Goal: Task Accomplishment & Management: Use online tool/utility

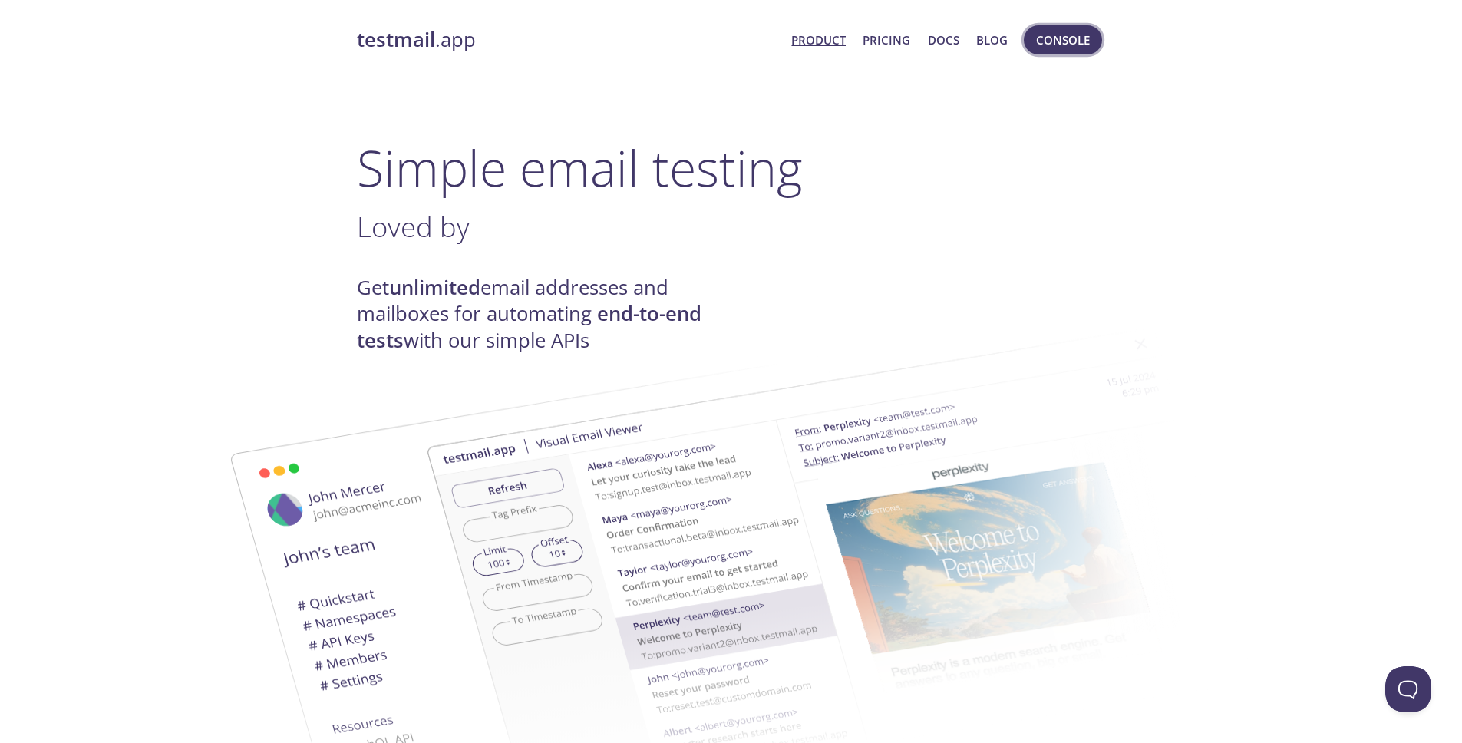
click at [1044, 41] on span "Console" at bounding box center [1063, 40] width 54 height 20
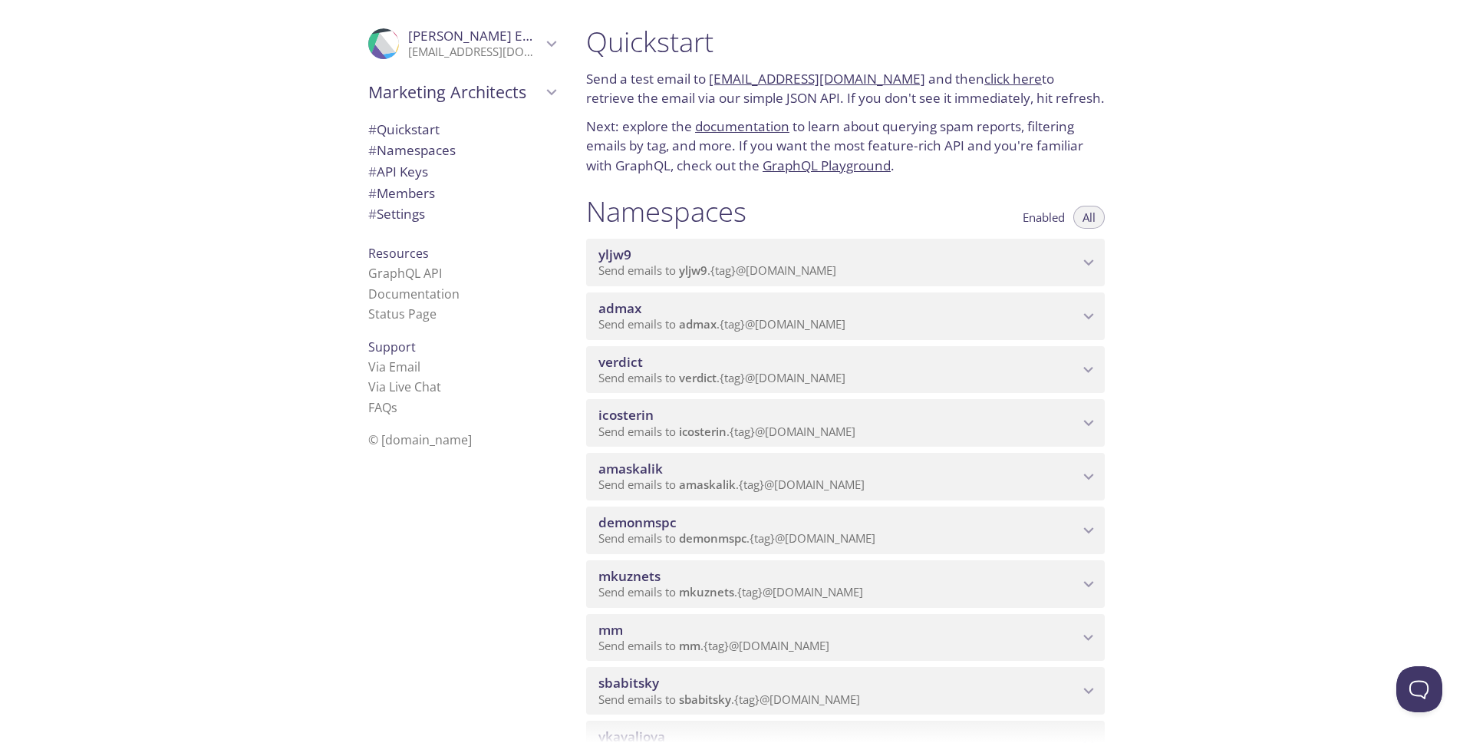
click at [416, 134] on span "# Quickstart" at bounding box center [403, 129] width 71 height 18
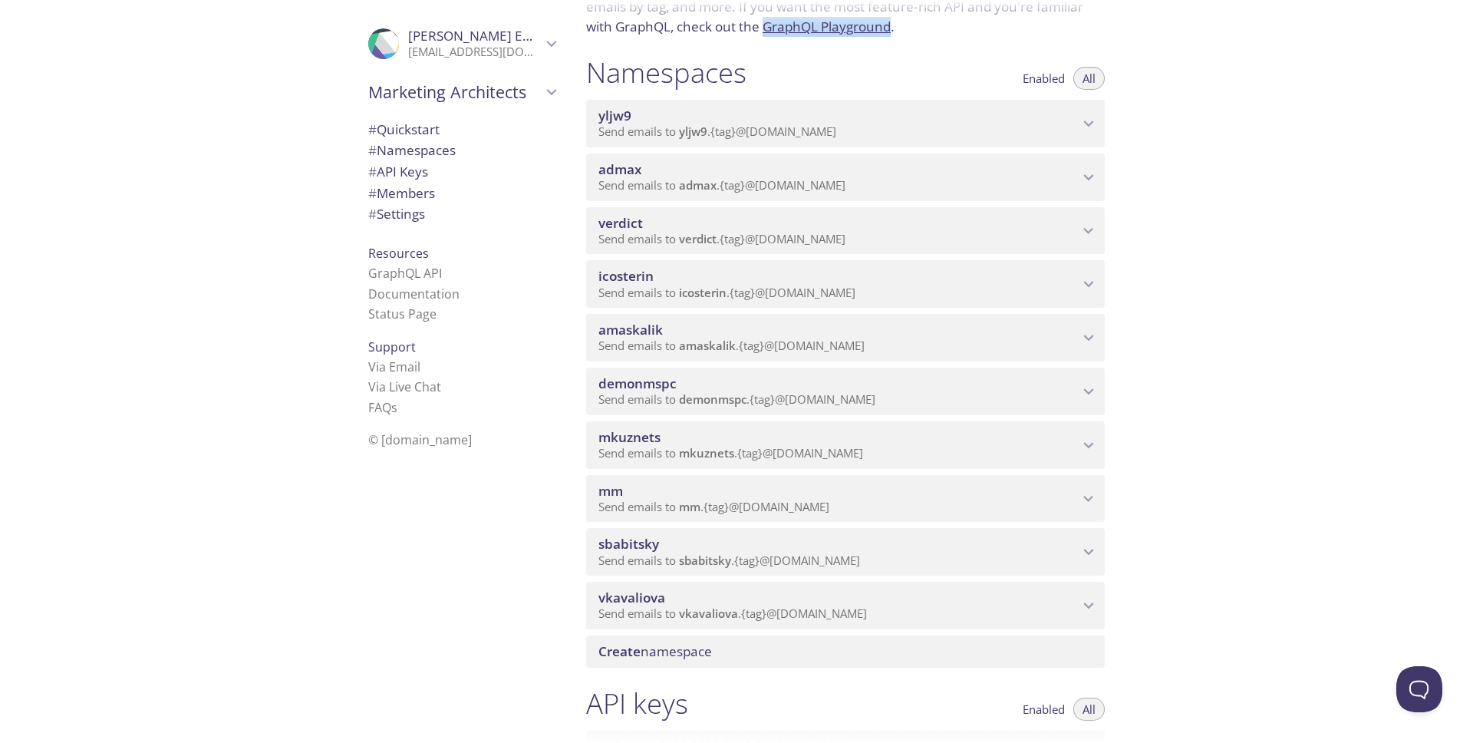
scroll to position [177, 0]
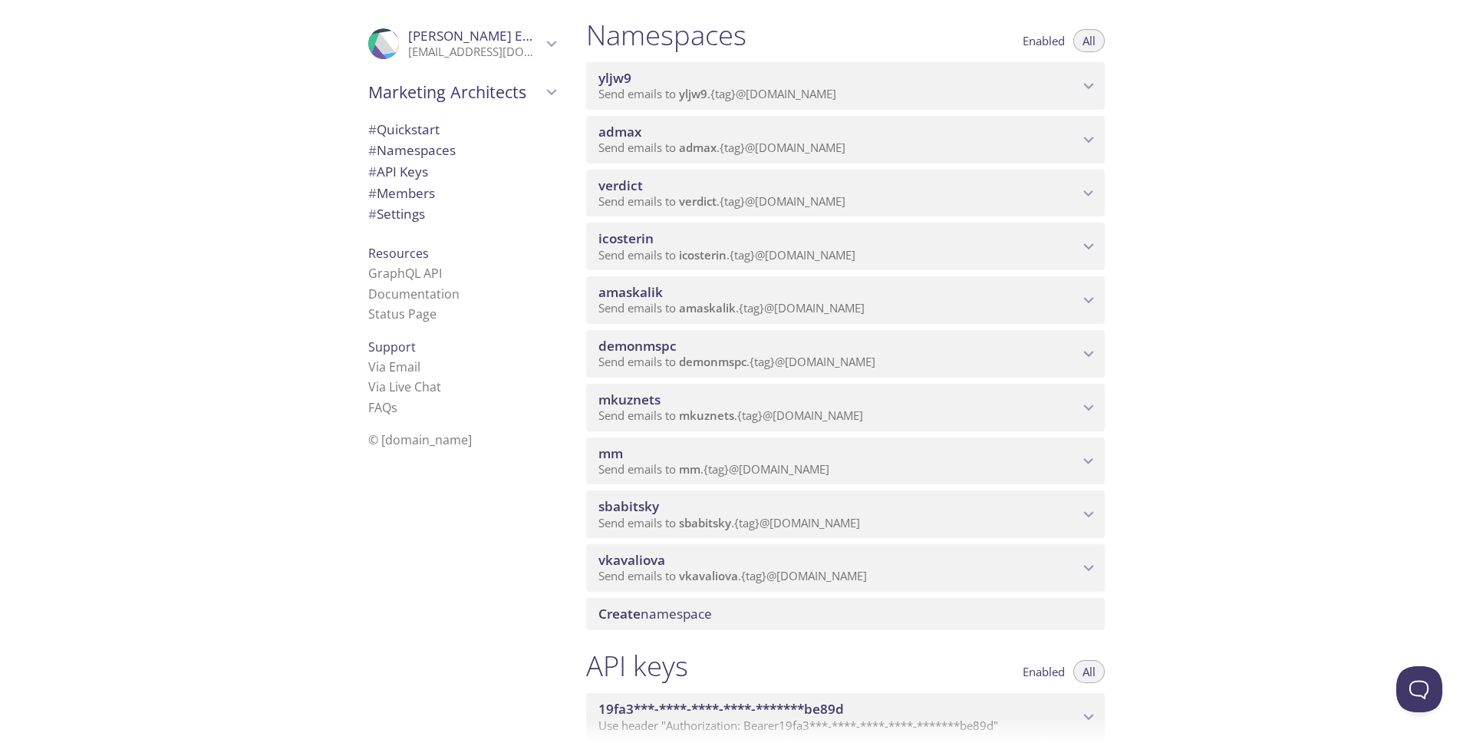
click at [1051, 614] on span "Create namespace" at bounding box center [849, 613] width 500 height 17
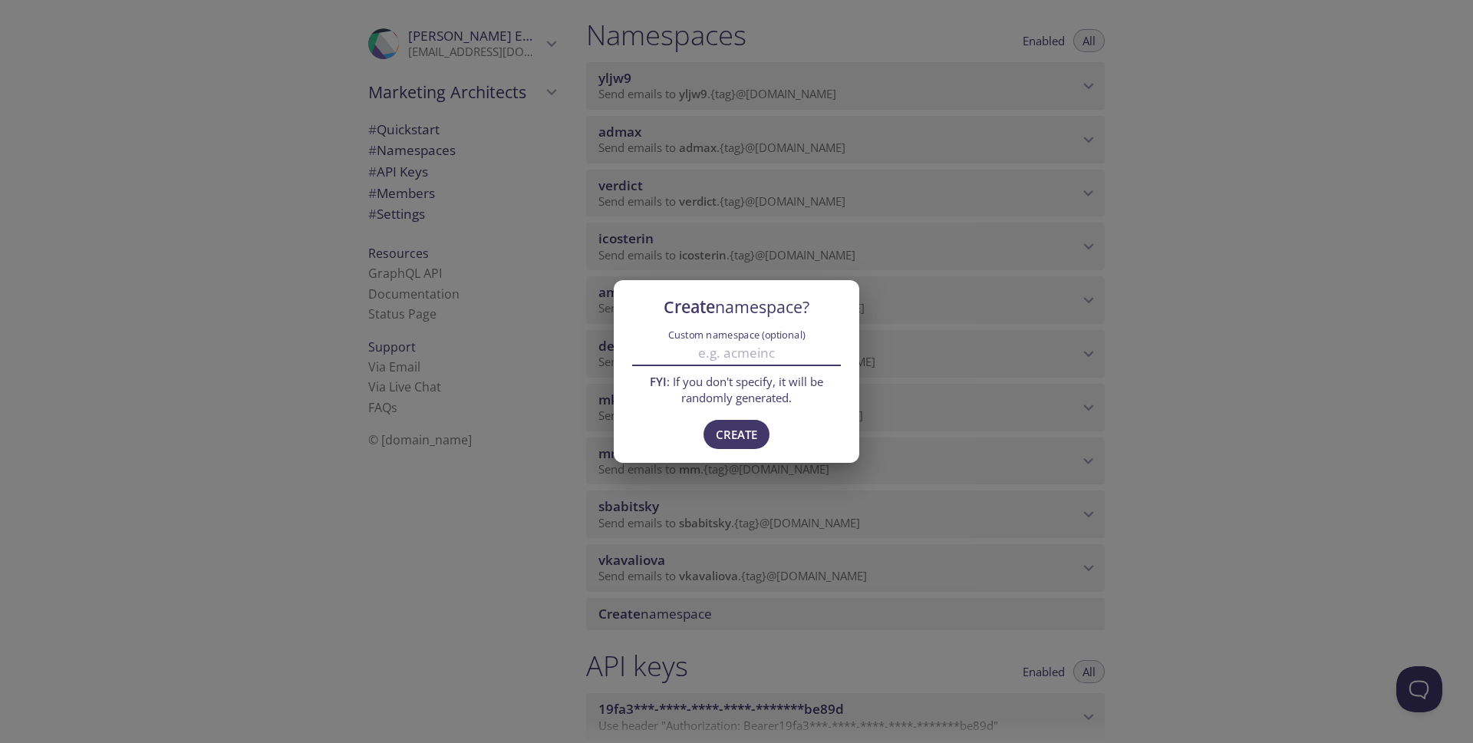
click at [772, 358] on input "Custom namespace (optional)" at bounding box center [736, 353] width 209 height 25
click at [751, 435] on span "Create" at bounding box center [736, 434] width 41 height 20
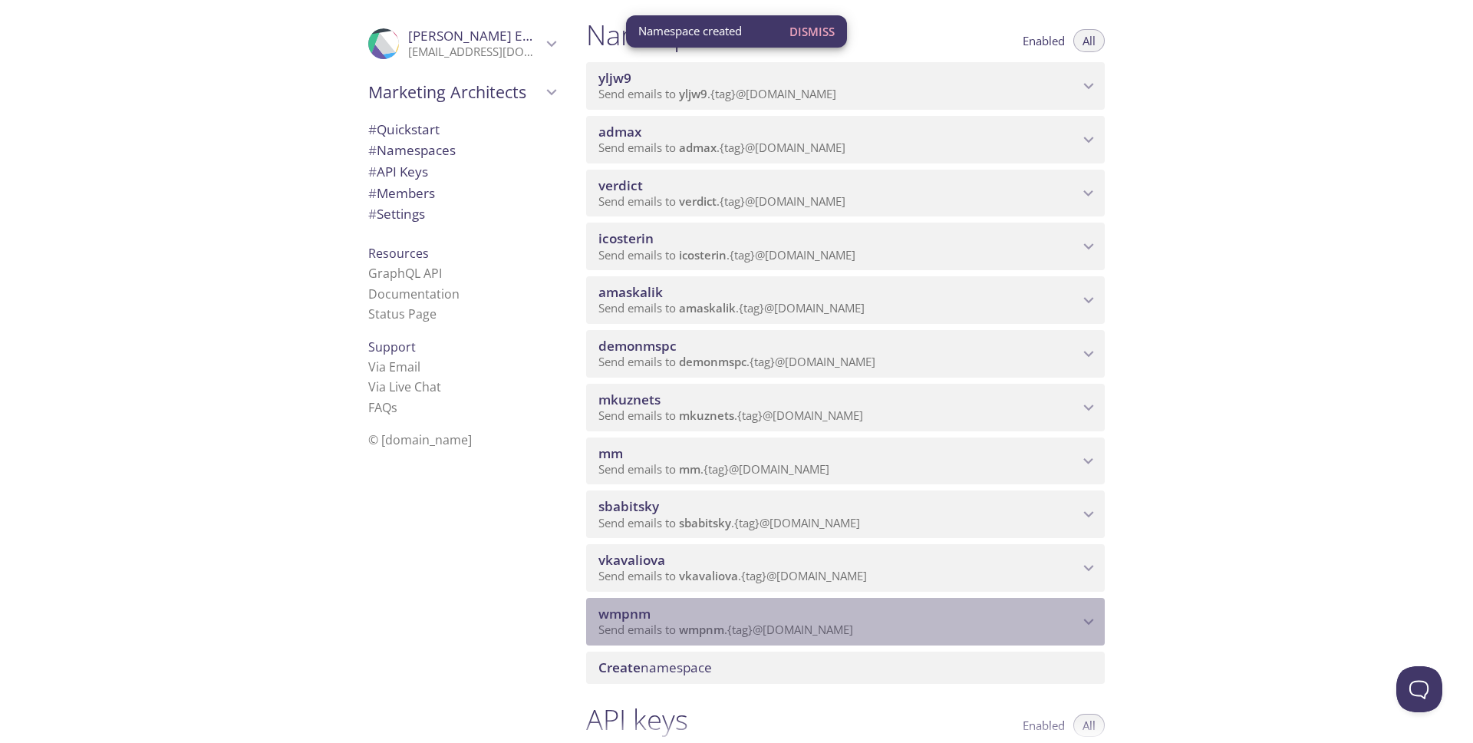
click at [790, 629] on span "Send emails to wmpnm . {tag} @[DOMAIN_NAME]" at bounding box center [726, 629] width 255 height 15
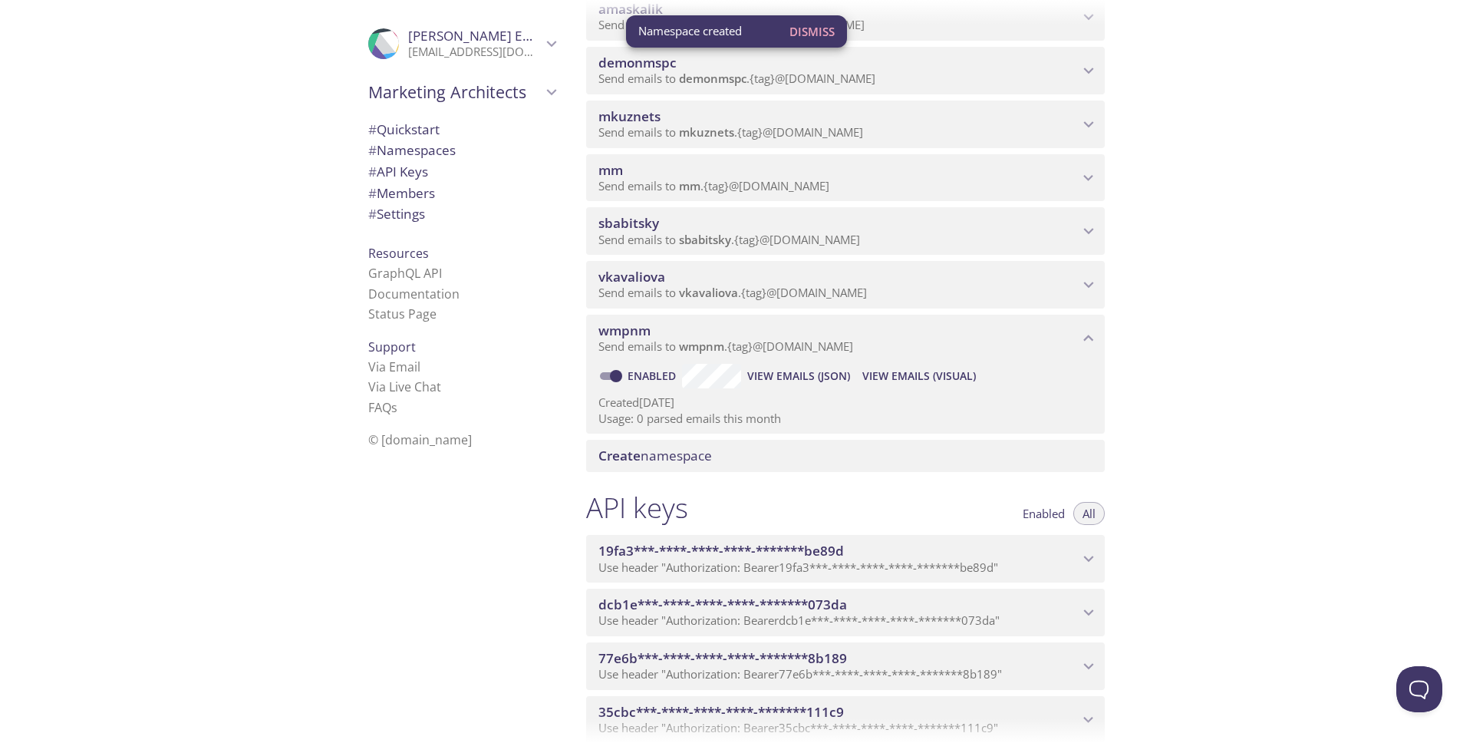
scroll to position [465, 0]
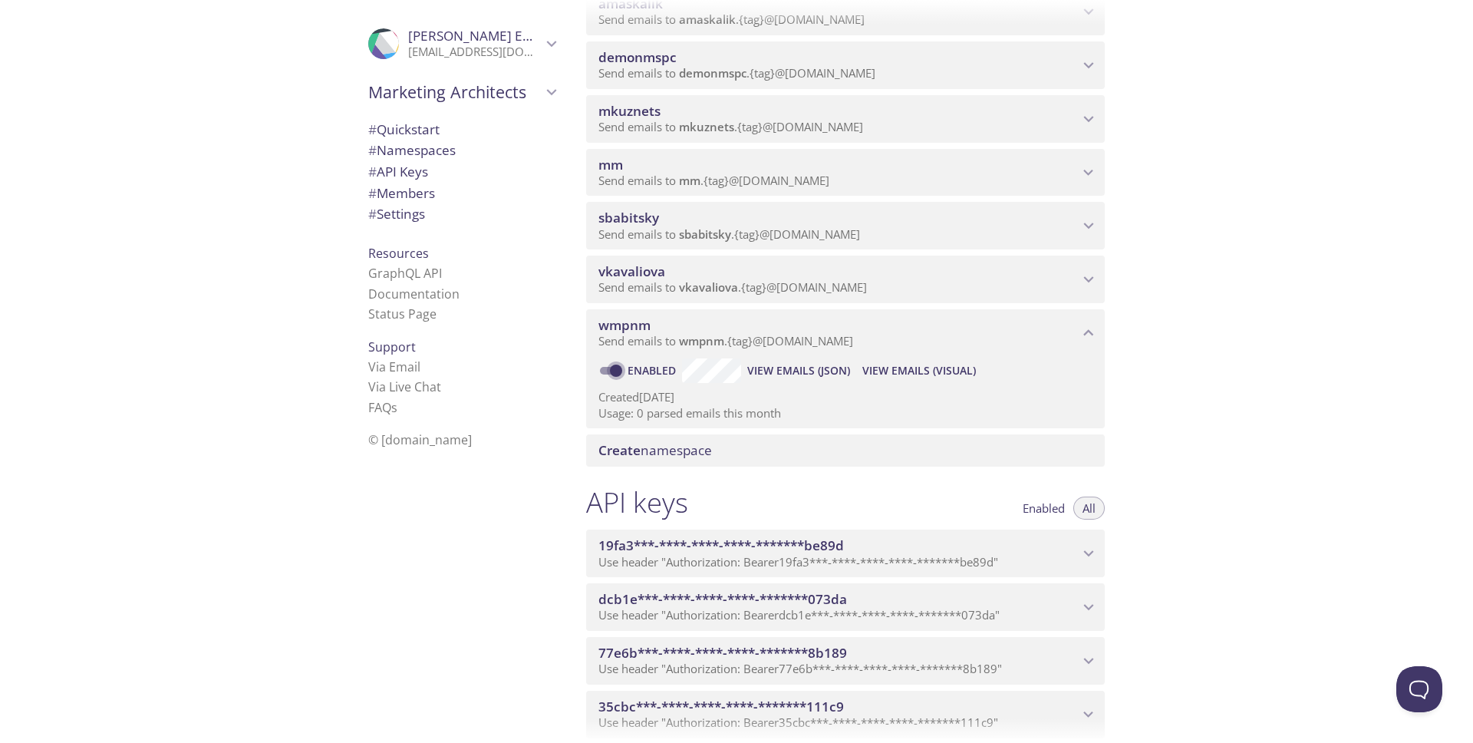
click at [617, 369] on input "Enabled" at bounding box center [616, 370] width 55 height 18
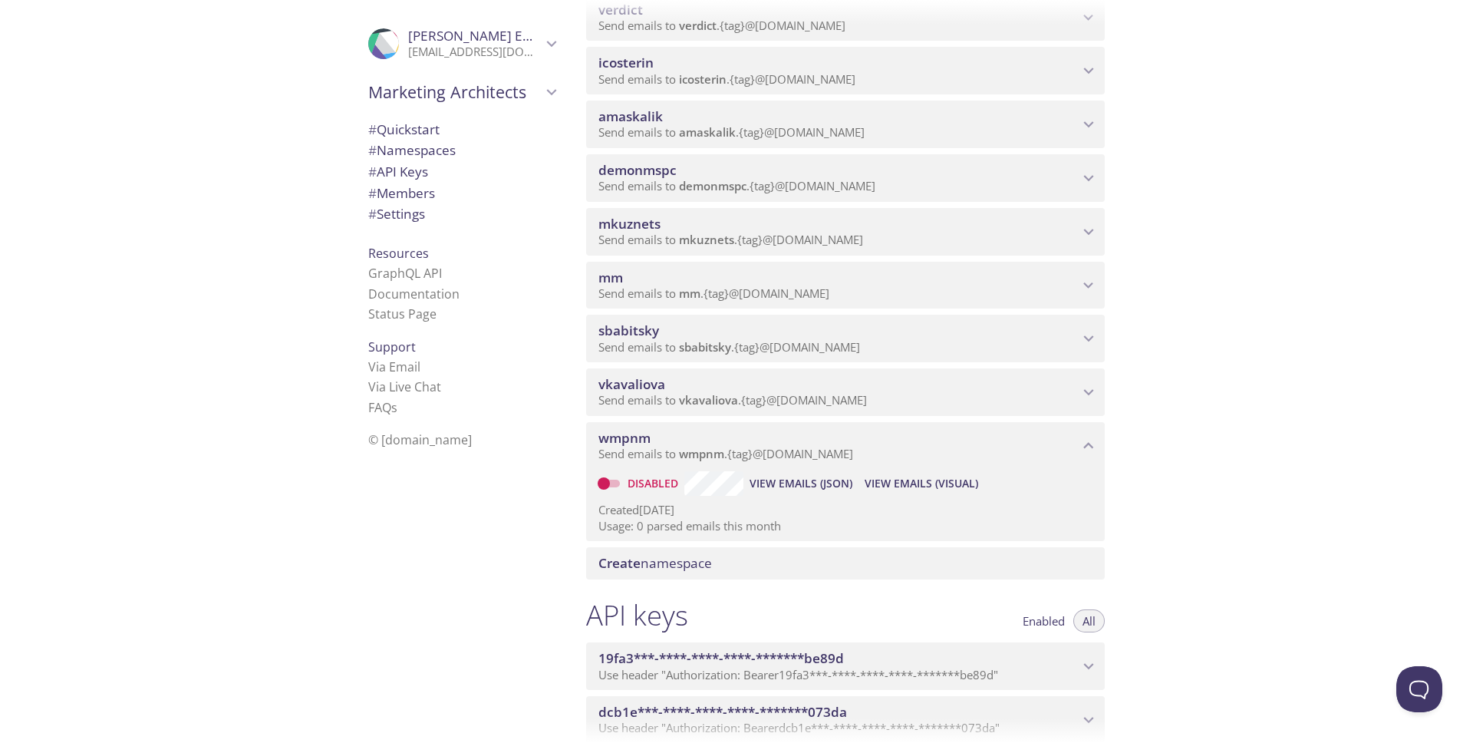
scroll to position [338, 0]
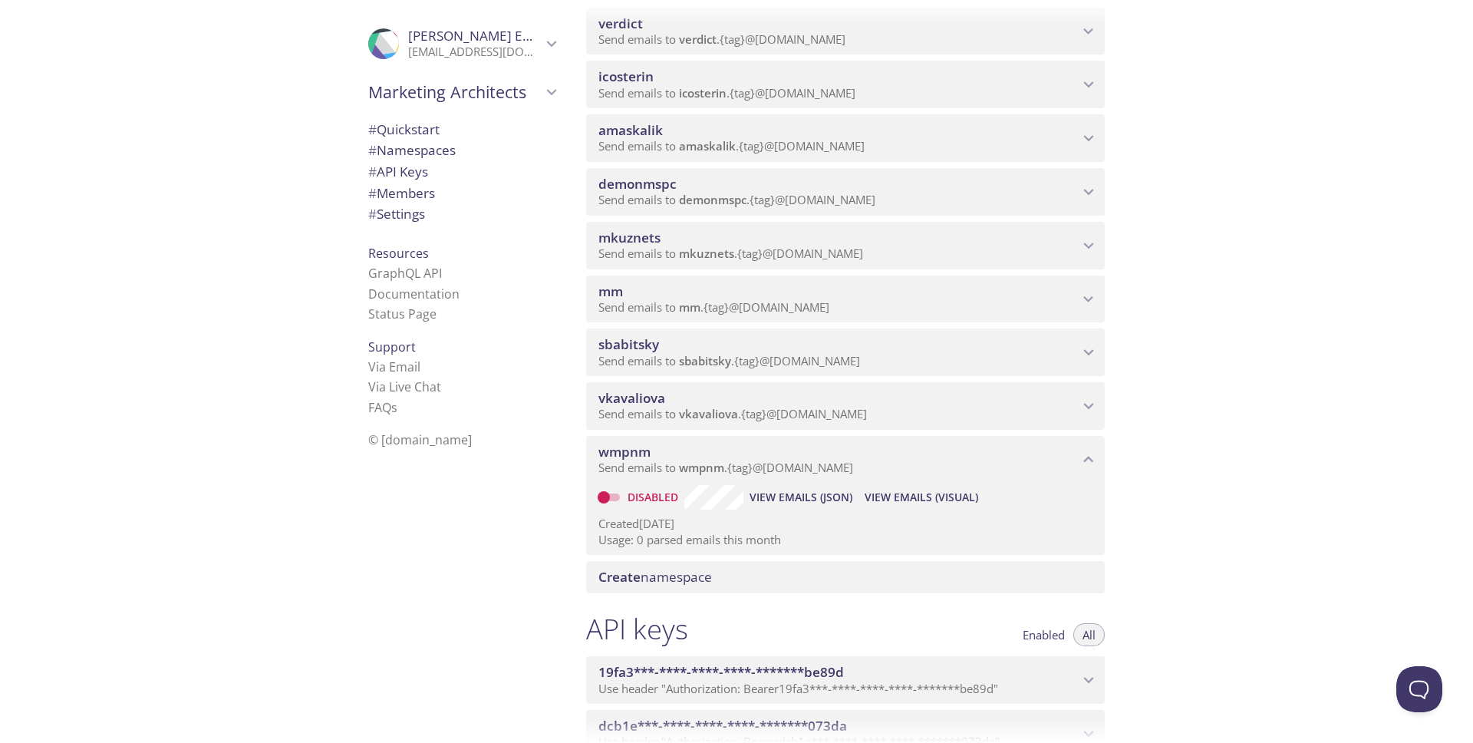
click at [608, 496] on input "Disabled" at bounding box center [603, 497] width 55 height 18
checkbox input "true"
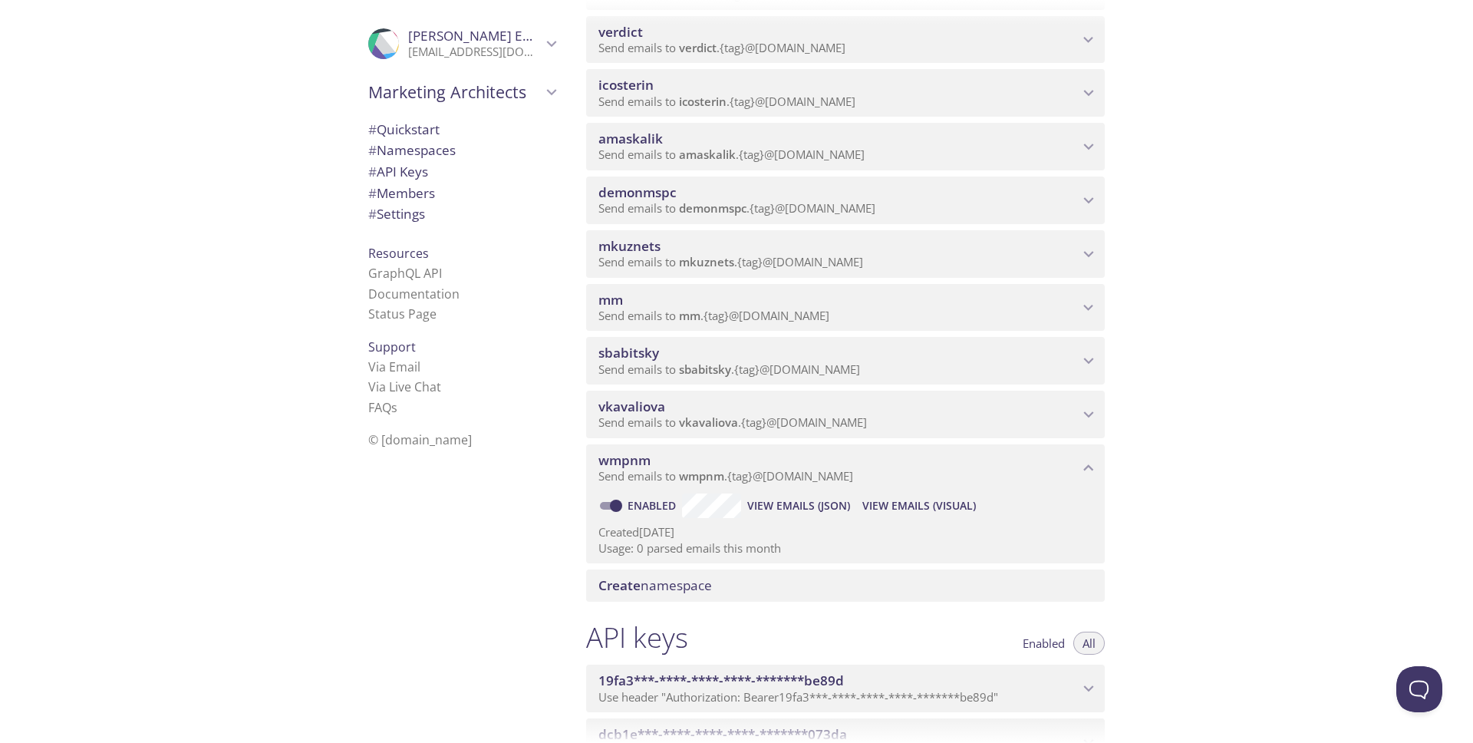
scroll to position [308, 0]
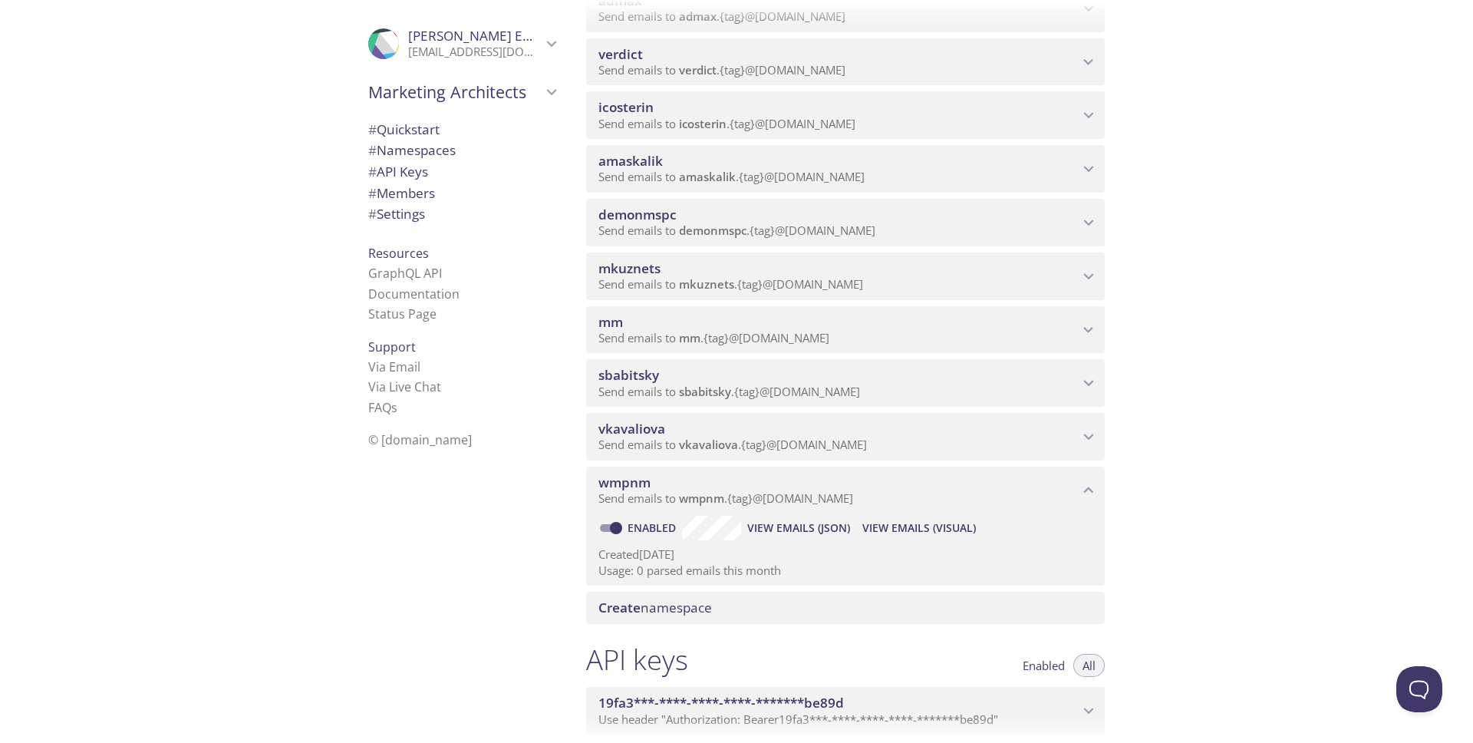
click at [635, 495] on span "Send emails to wmpnm . {tag} @[DOMAIN_NAME]" at bounding box center [726, 497] width 255 height 15
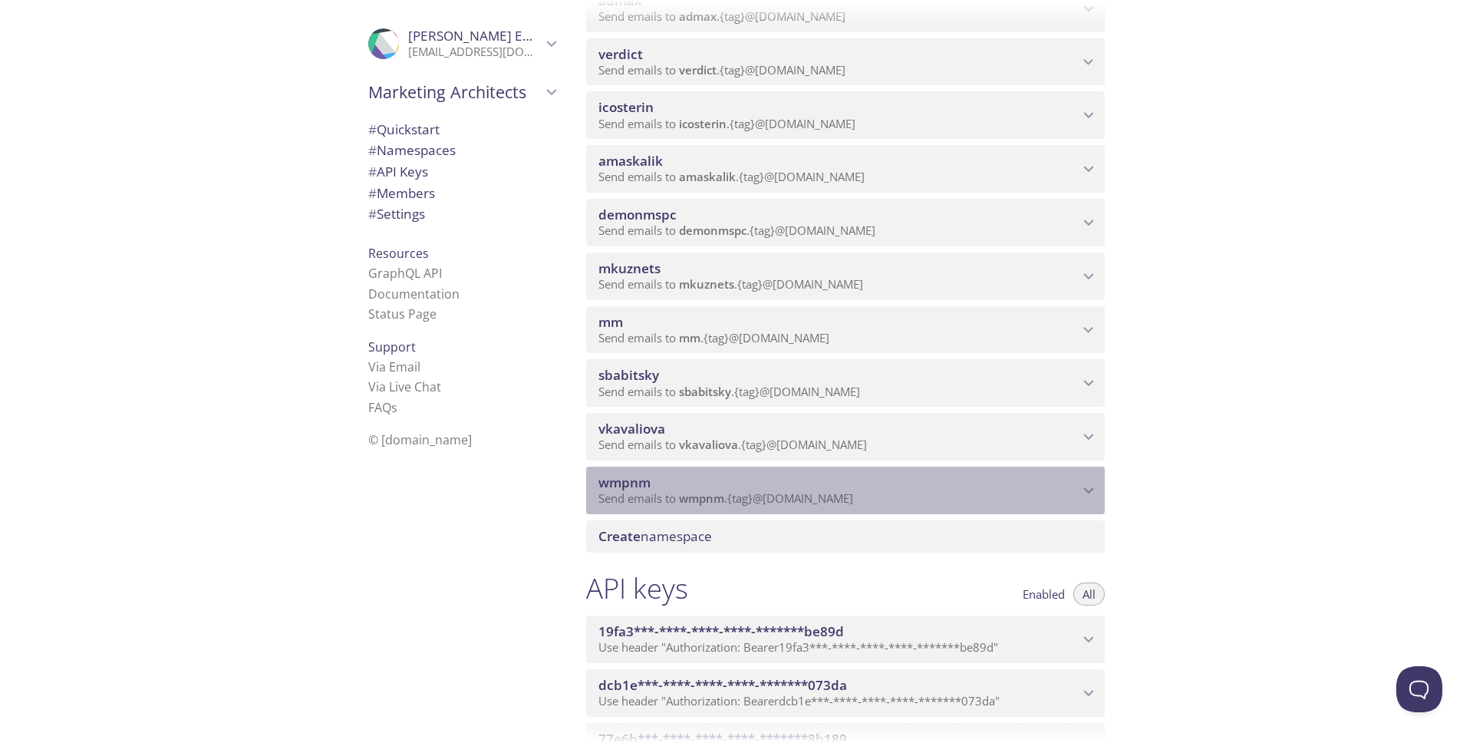
click at [1092, 486] on icon "wmpnm namespace" at bounding box center [1089, 490] width 20 height 20
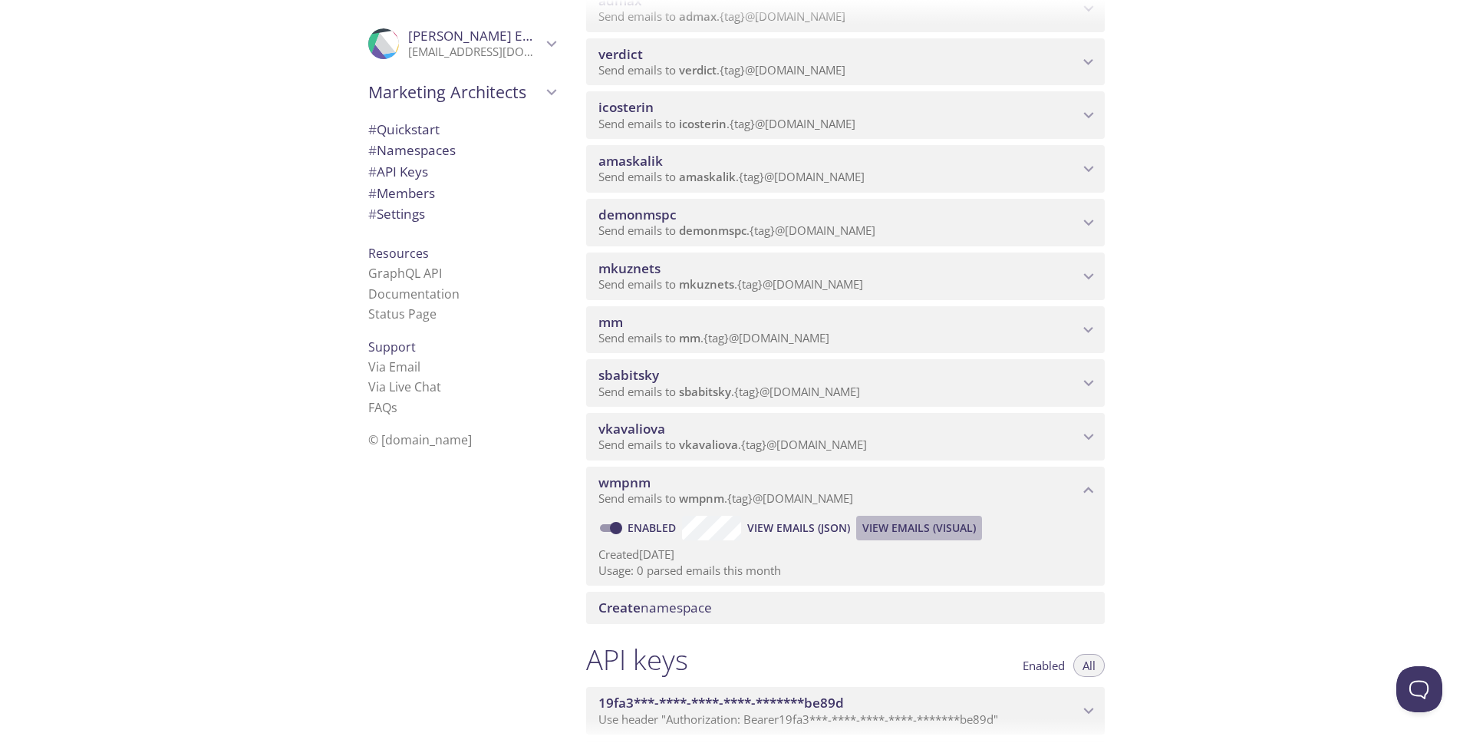
click at [942, 530] on span "View Emails (Visual)" at bounding box center [920, 528] width 114 height 18
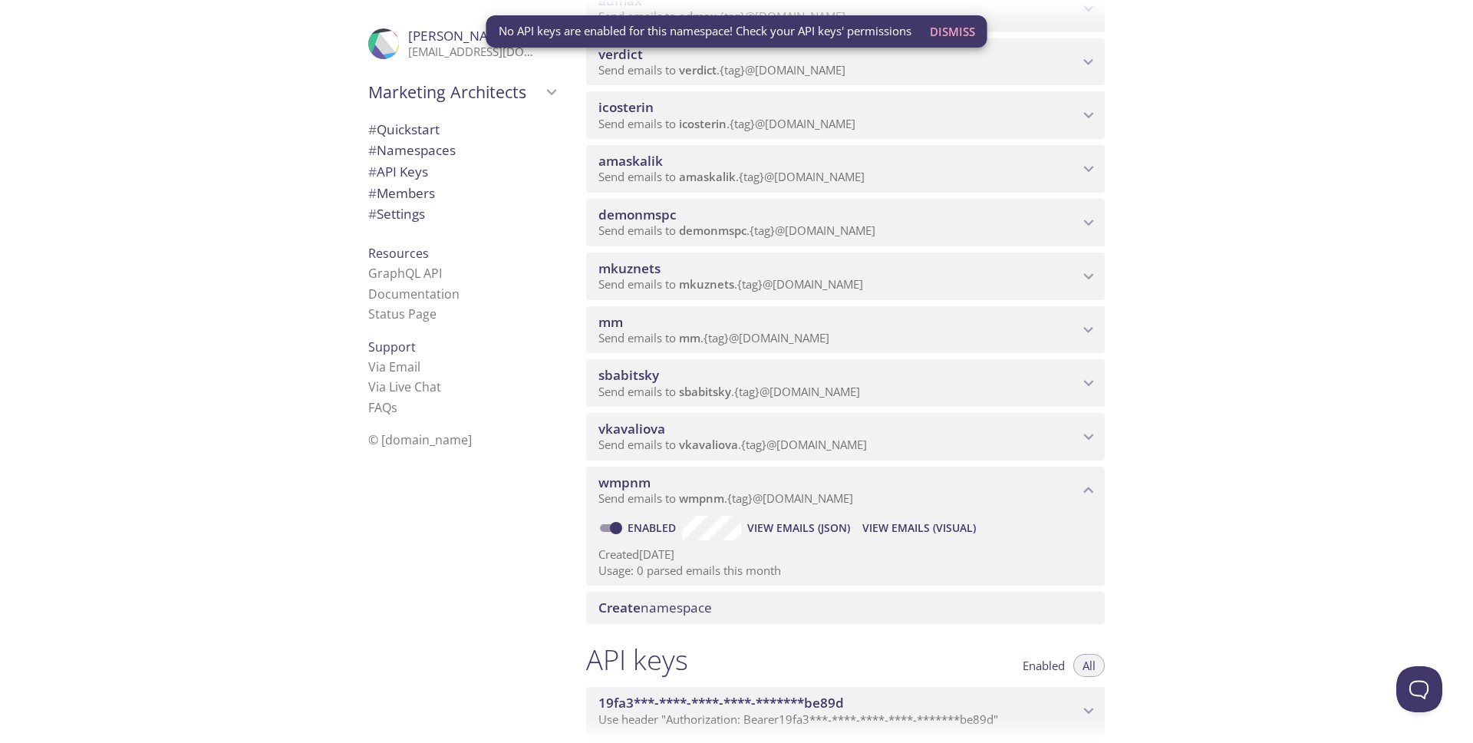
click at [817, 529] on span "View Emails (JSON)" at bounding box center [798, 528] width 103 height 18
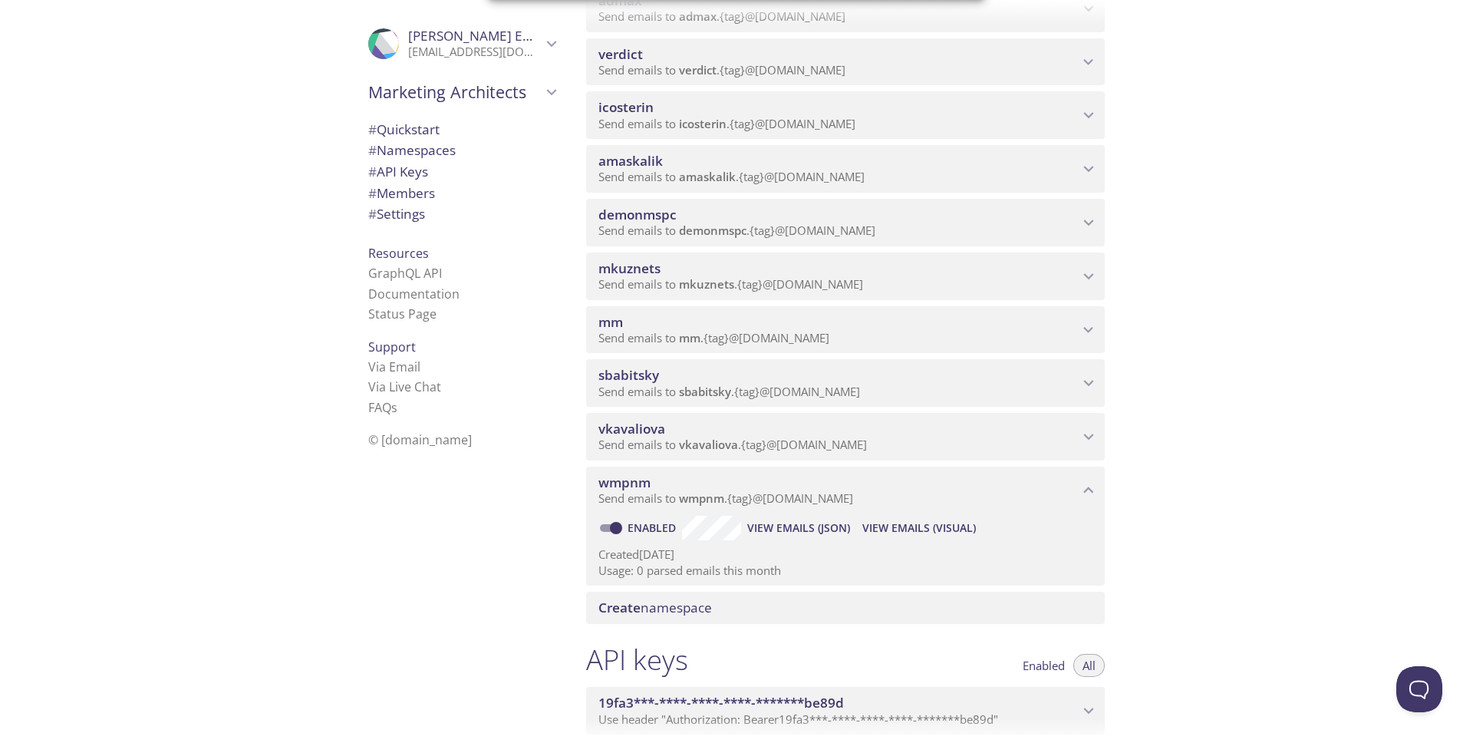
drag, startPoint x: 687, startPoint y: 576, endPoint x: 767, endPoint y: 563, distance: 80.8
click at [767, 563] on p "Usage: 0 parsed emails this month" at bounding box center [846, 571] width 494 height 16
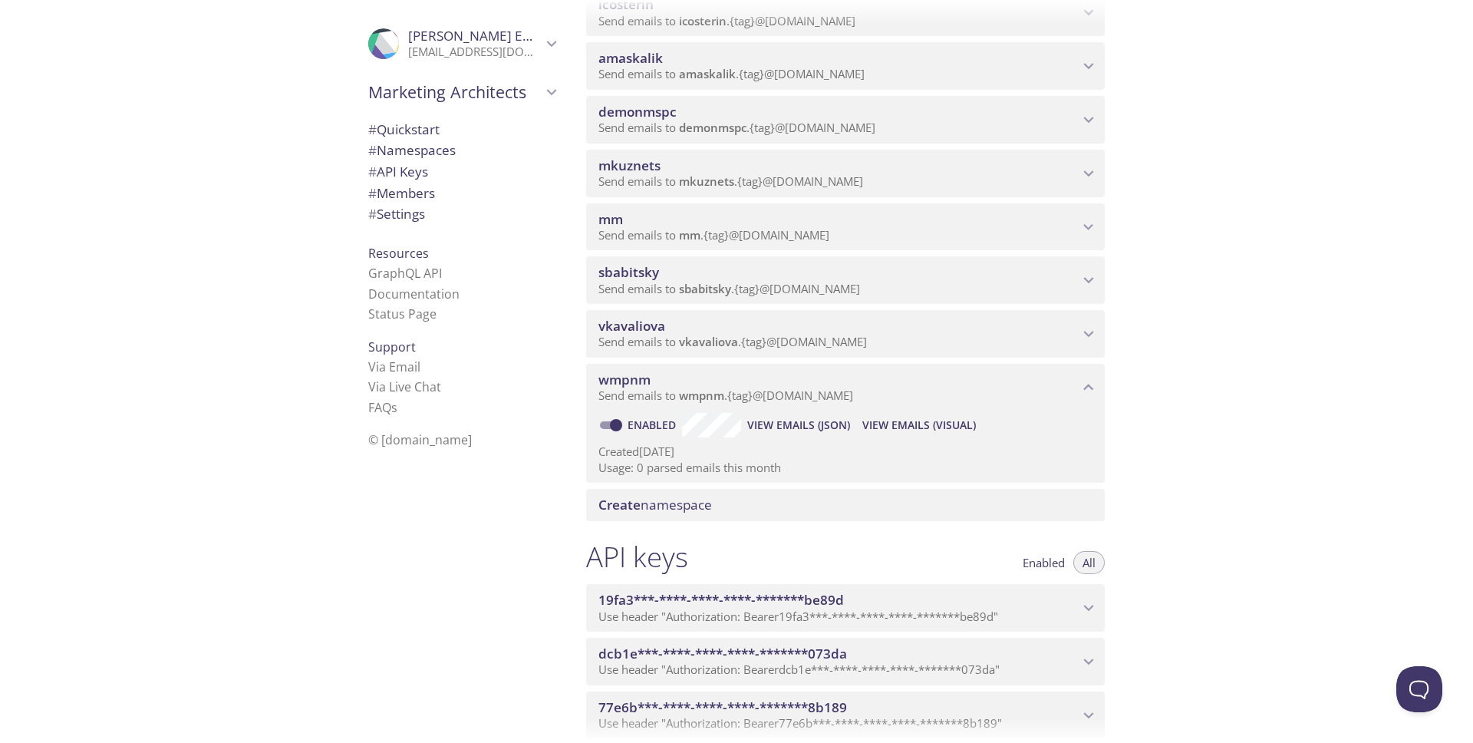
scroll to position [410, 0]
click at [671, 508] on span "Create namespace" at bounding box center [656, 506] width 114 height 18
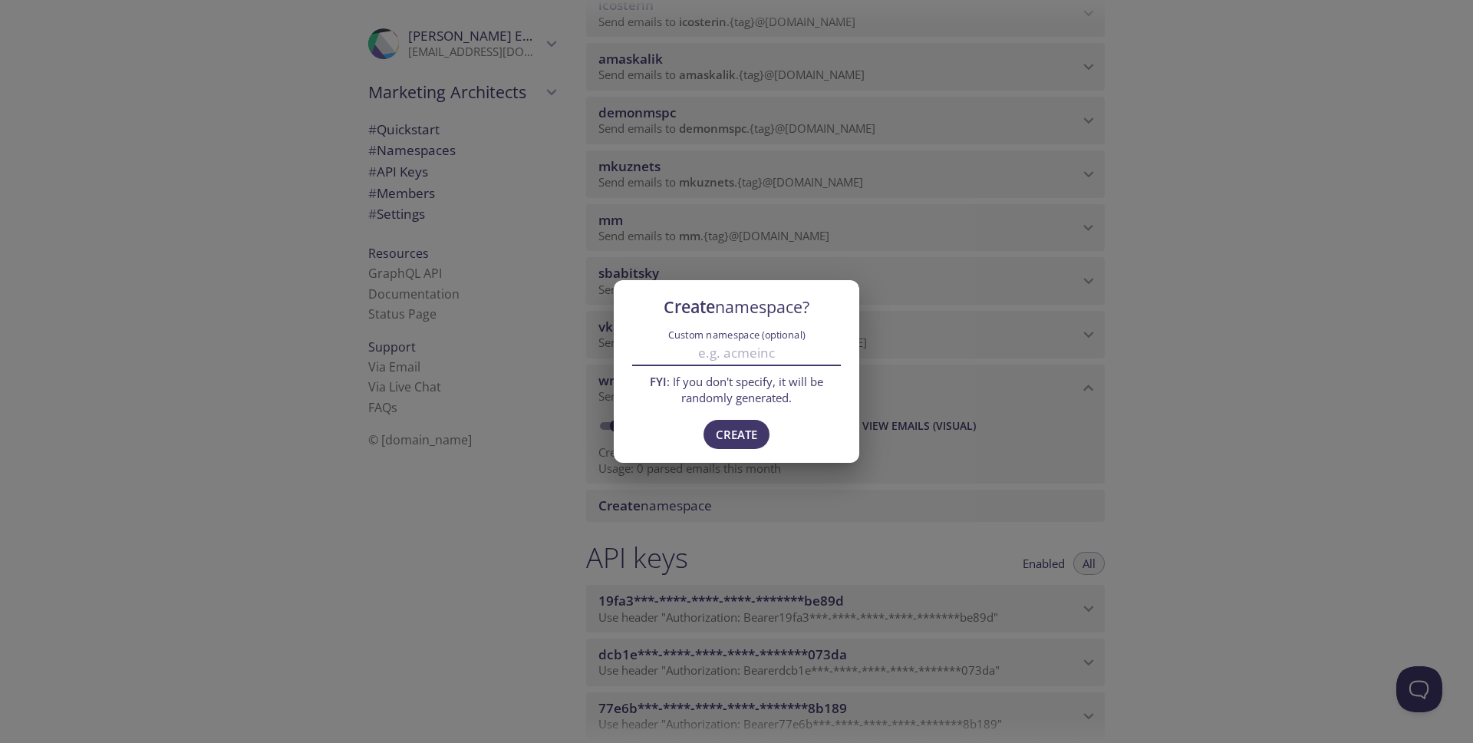
click at [738, 355] on input "Custom namespace (optional)" at bounding box center [736, 353] width 209 height 25
type input "noaccessqa"
click at [744, 431] on span "Create" at bounding box center [736, 434] width 41 height 20
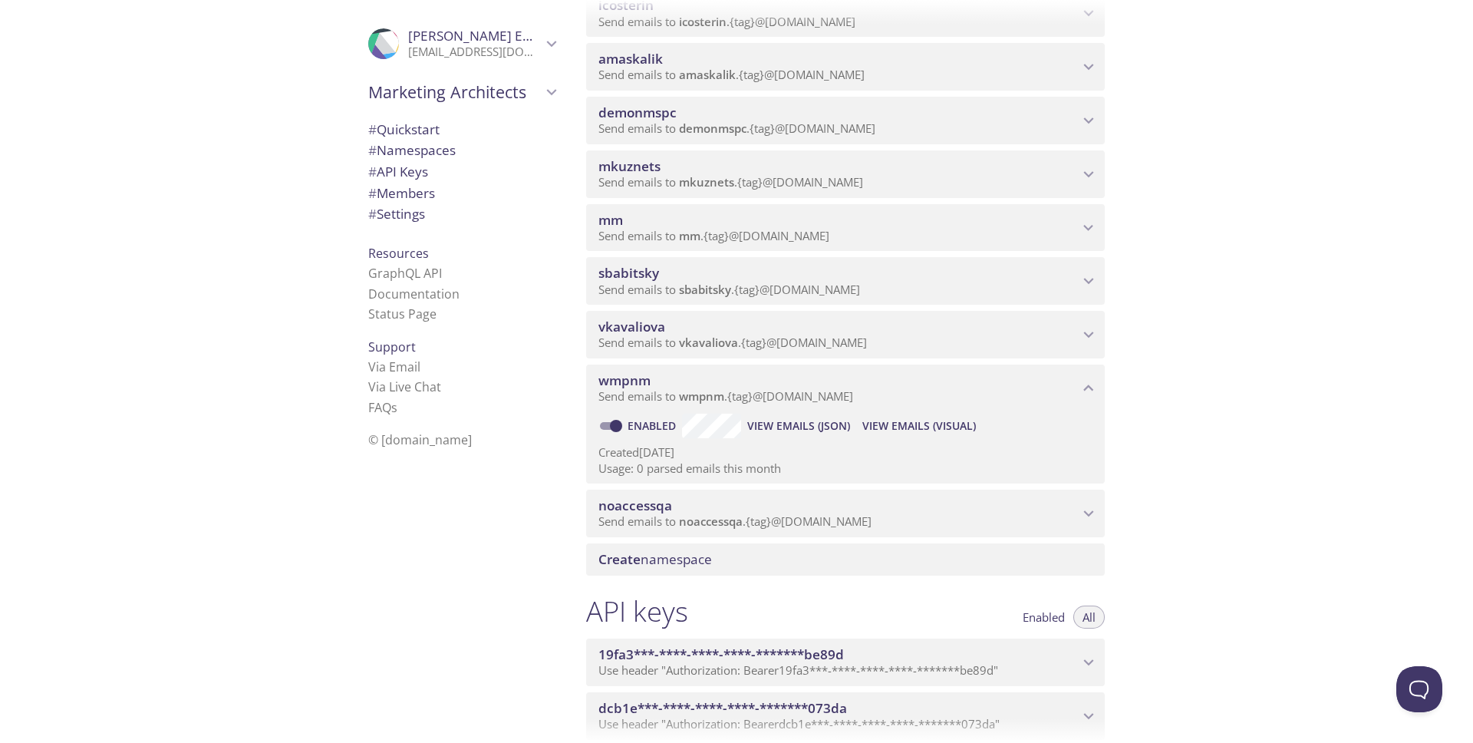
click at [988, 512] on span "noaccessqa" at bounding box center [839, 505] width 480 height 17
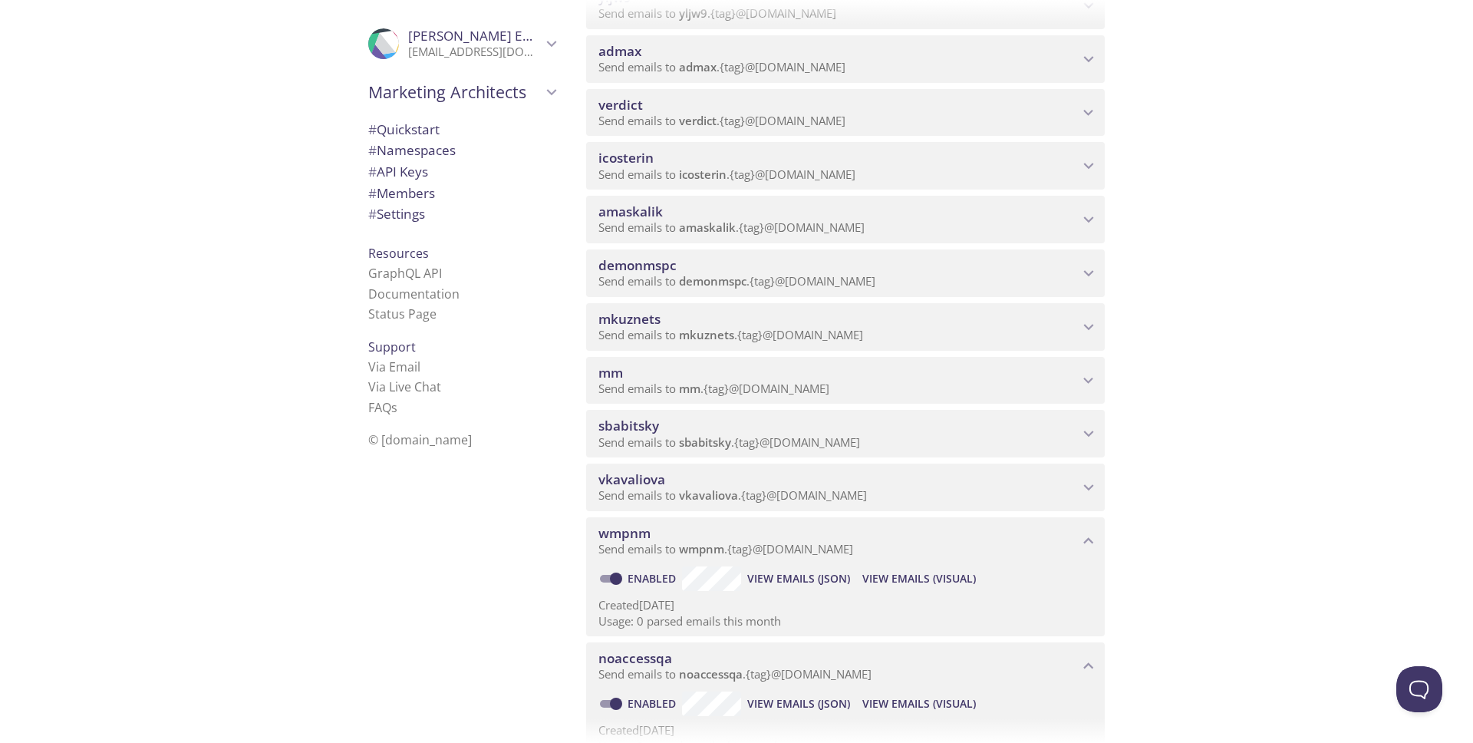
scroll to position [259, 0]
click at [889, 579] on span "View Emails (Visual)" at bounding box center [920, 576] width 114 height 18
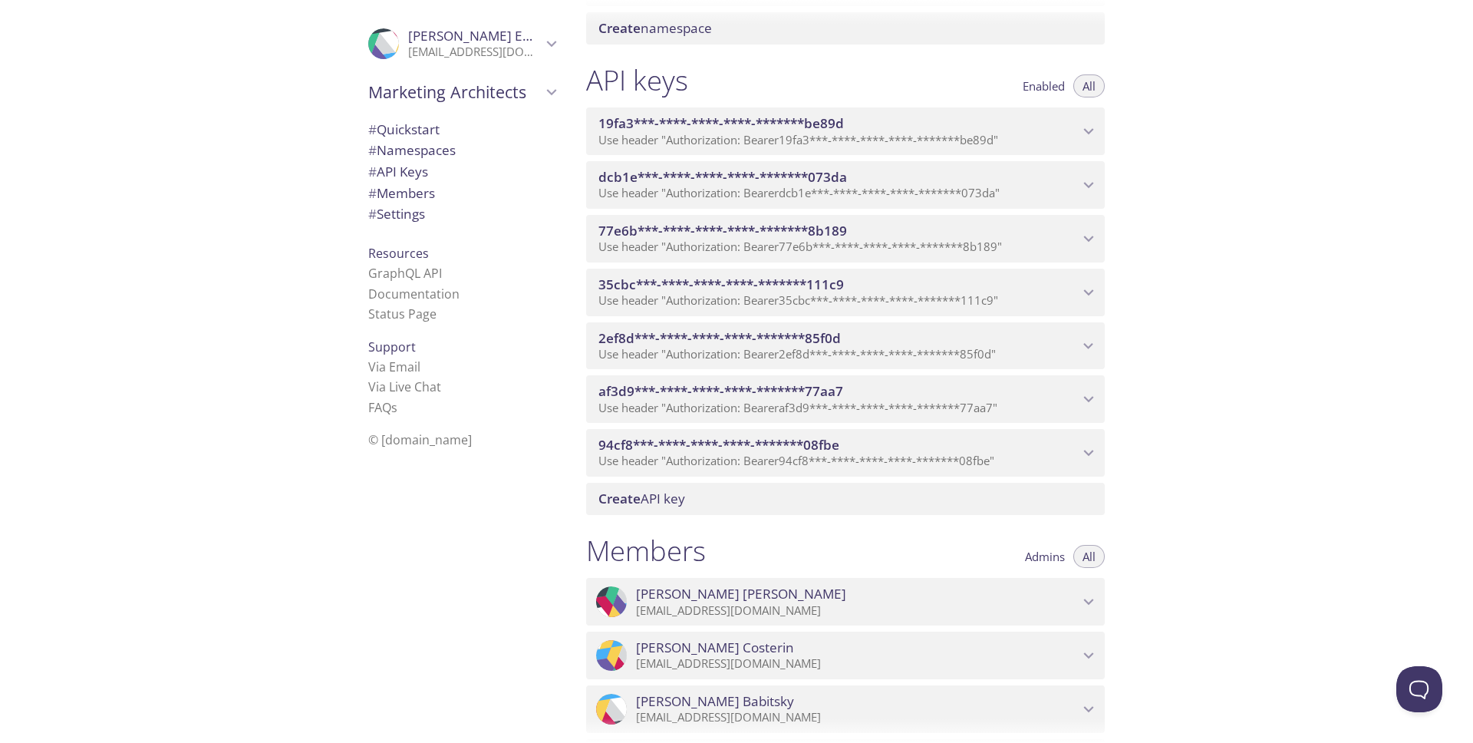
scroll to position [998, 0]
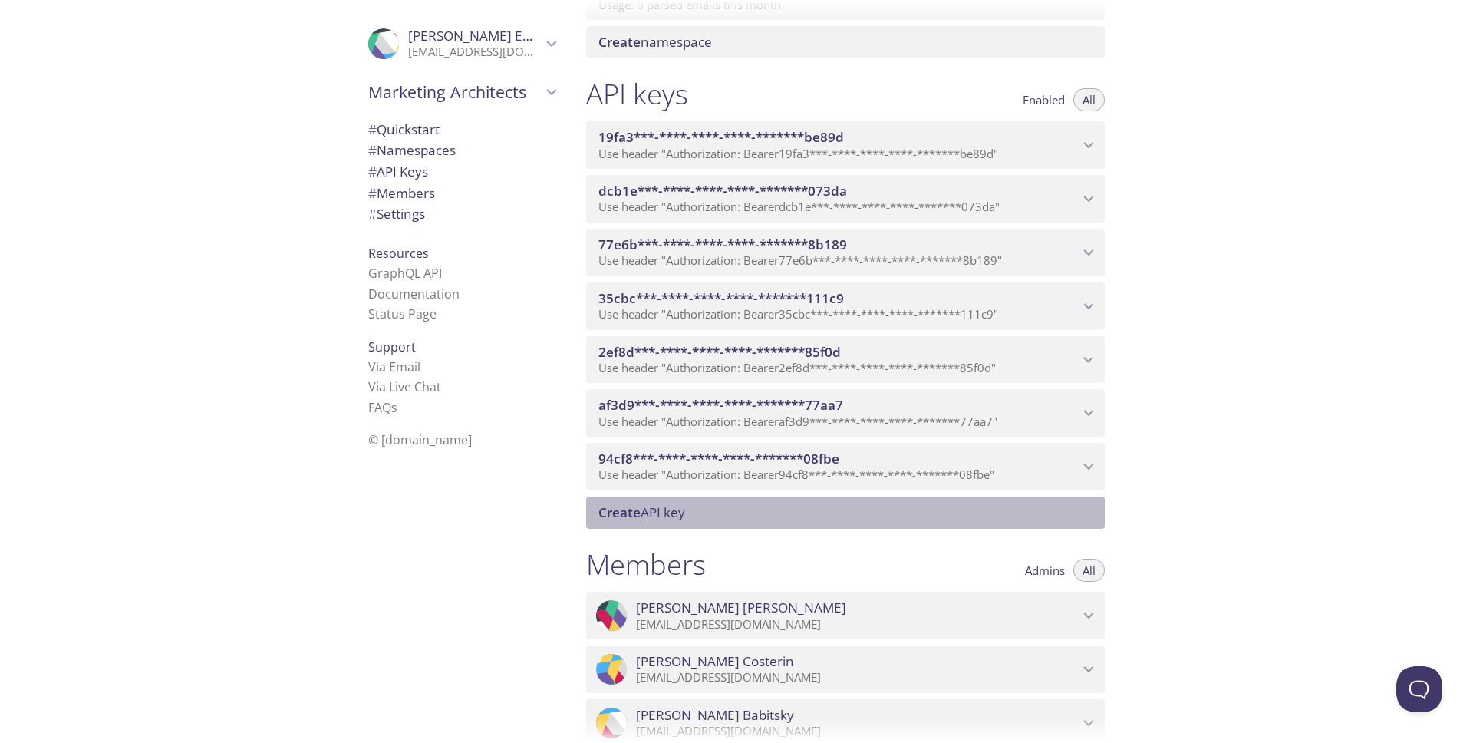
click at [730, 505] on span "Create API key" at bounding box center [849, 512] width 500 height 17
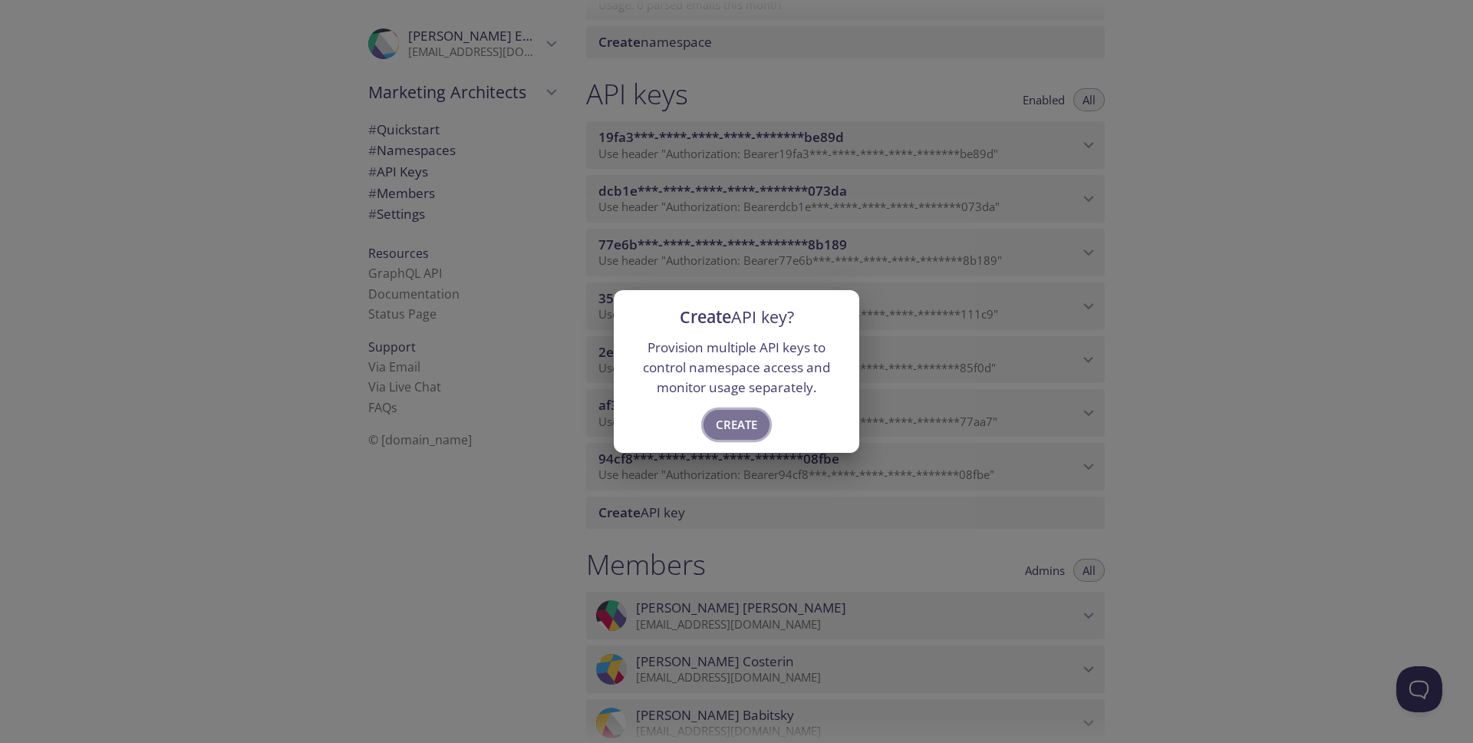
click at [746, 424] on span "Create" at bounding box center [736, 424] width 41 height 20
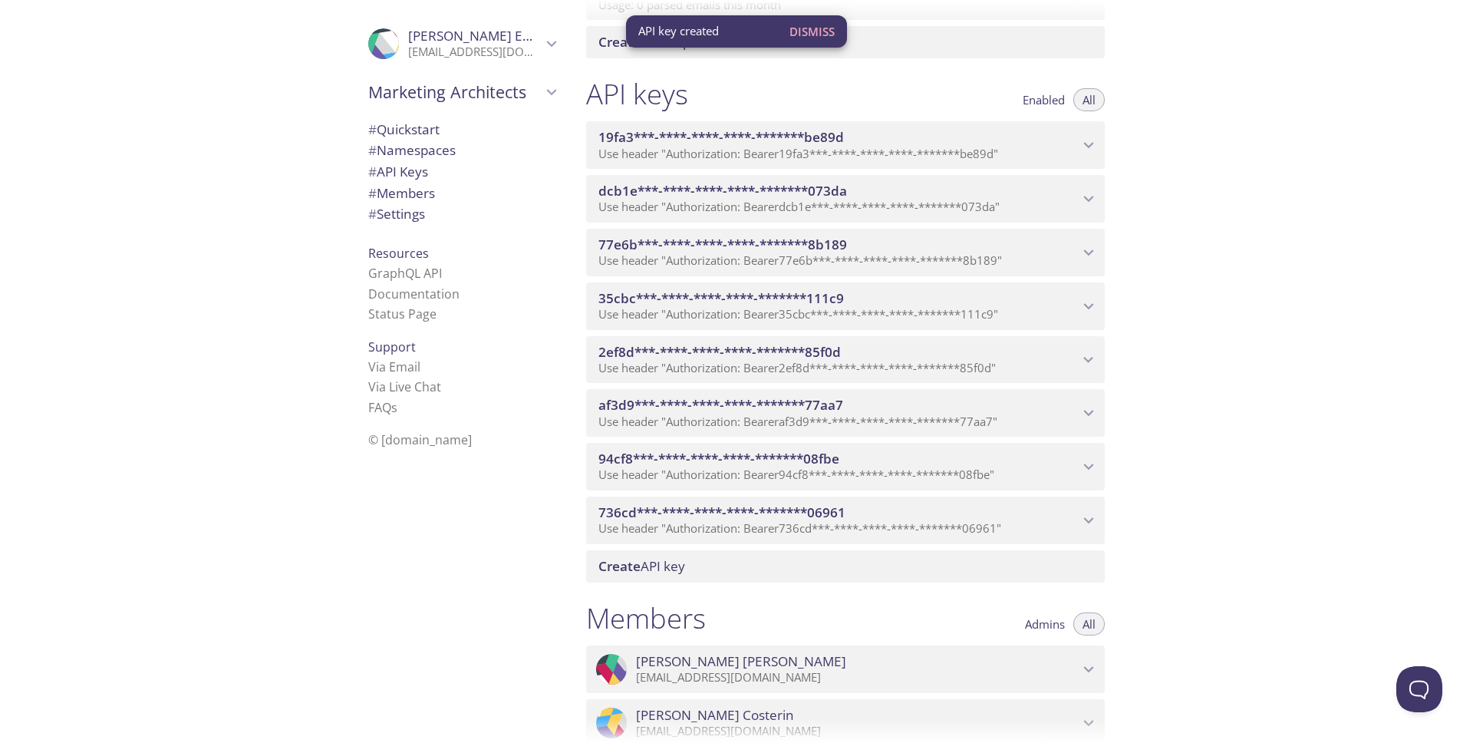
click at [1094, 517] on icon "736cd***-****-****-****-*******06961 API key" at bounding box center [1089, 520] width 20 height 20
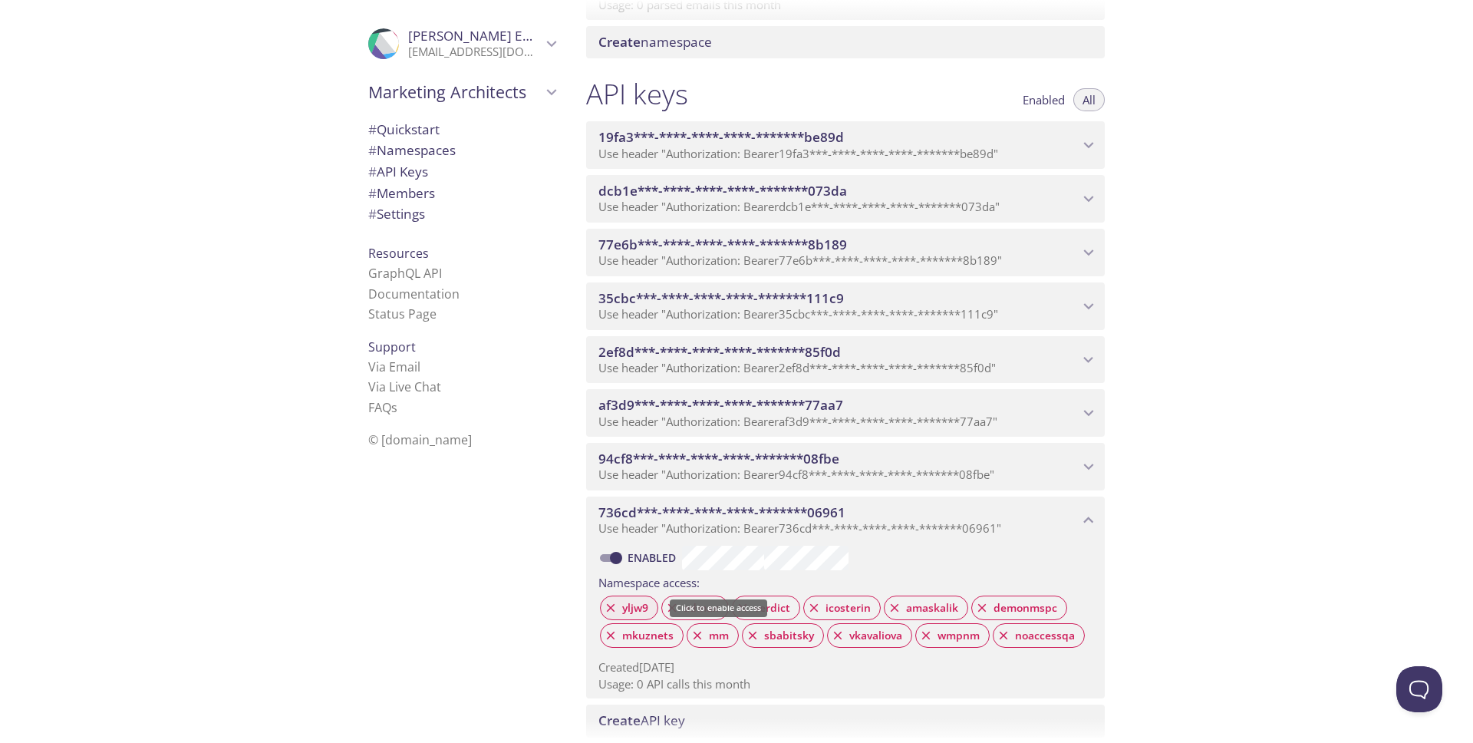
click at [609, 609] on icon at bounding box center [611, 608] width 14 height 14
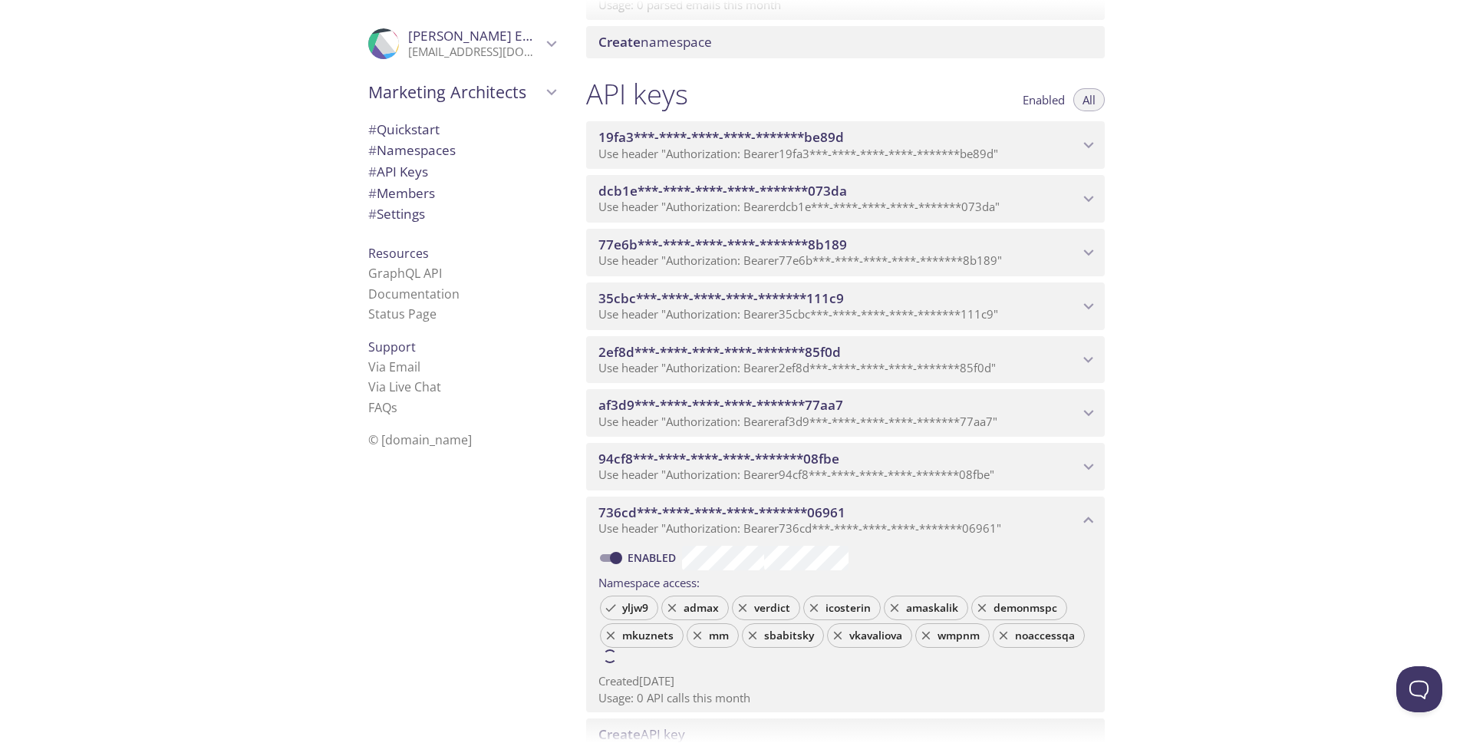
click at [609, 609] on icon at bounding box center [611, 608] width 14 height 14
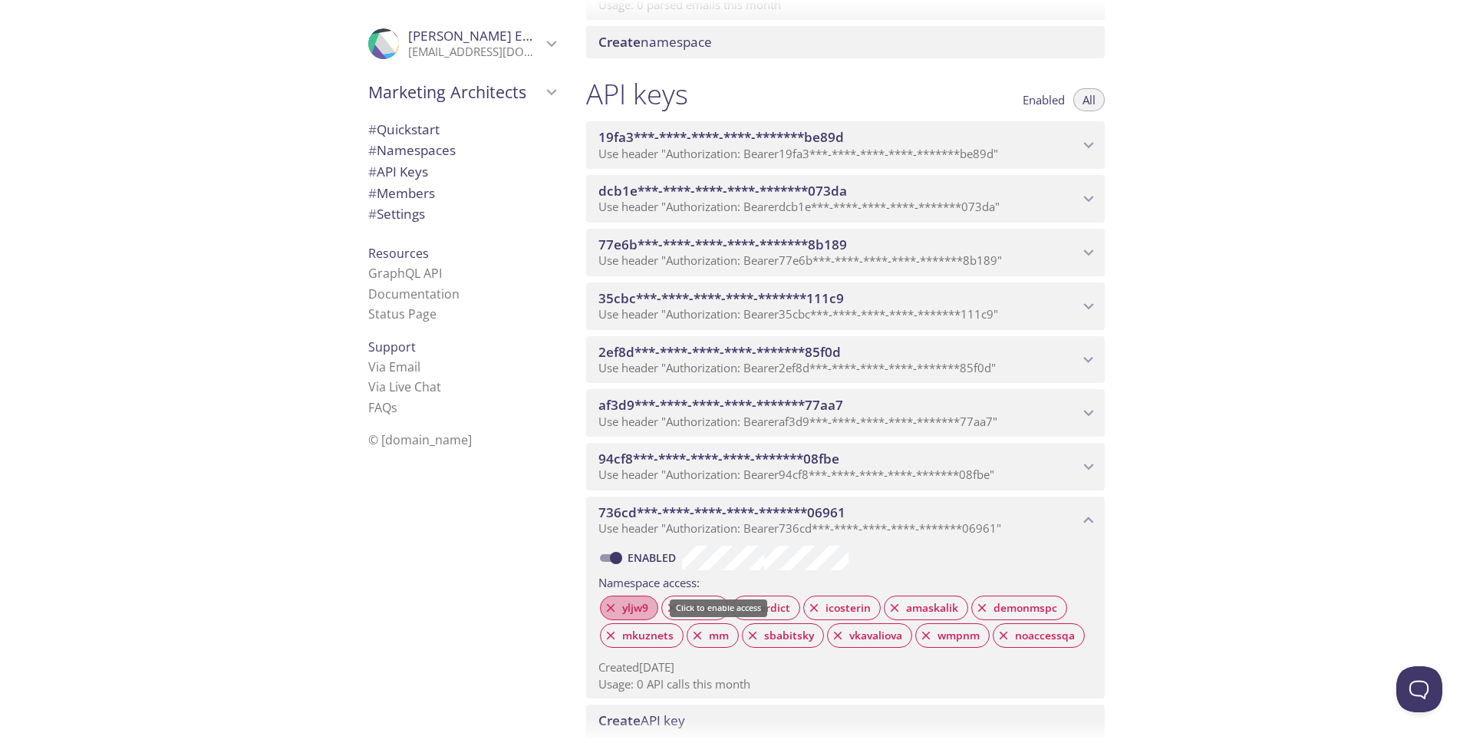
click at [609, 608] on icon at bounding box center [611, 608] width 14 height 14
click at [670, 606] on icon at bounding box center [672, 608] width 14 height 14
click at [609, 606] on icon at bounding box center [611, 608] width 14 height 14
click at [609, 608] on icon at bounding box center [611, 608] width 14 height 14
click at [612, 607] on icon at bounding box center [611, 608] width 14 height 14
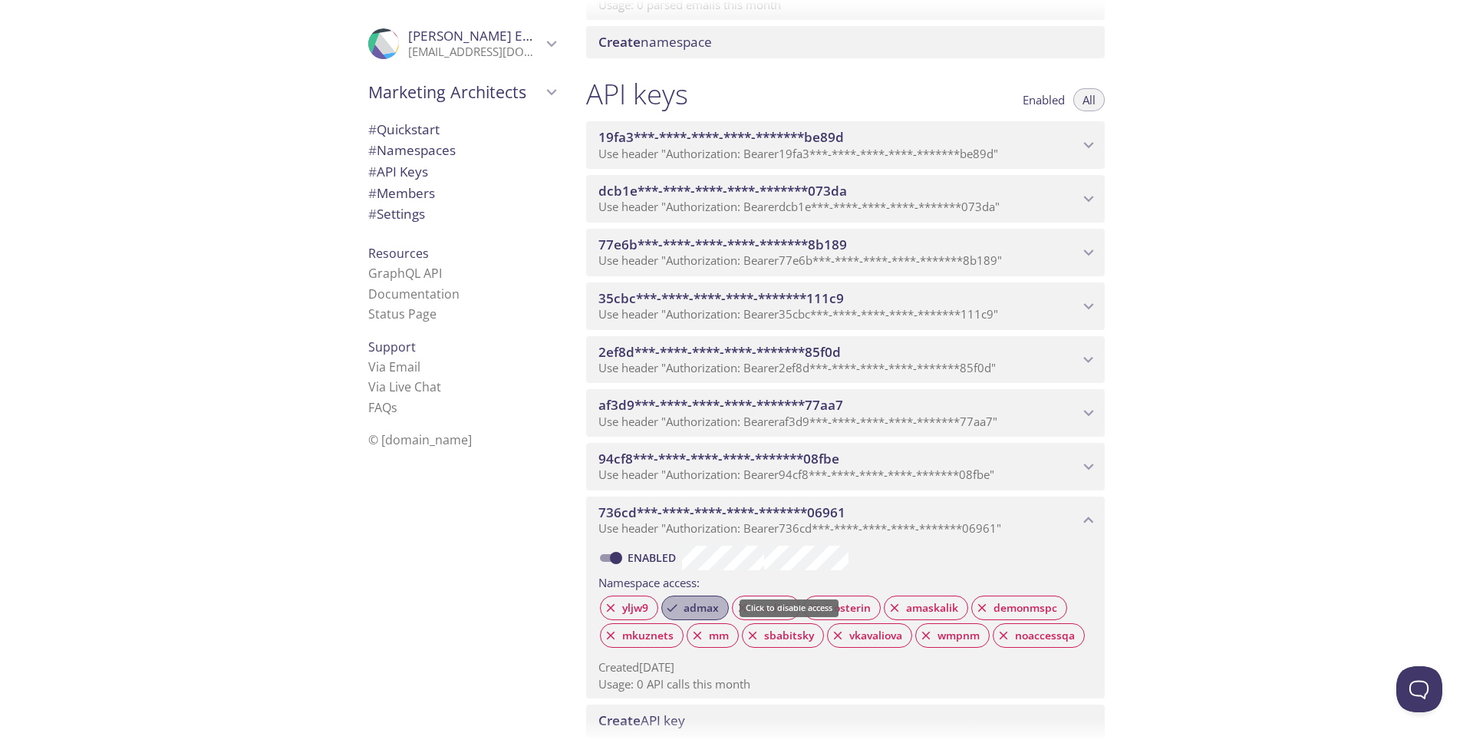
click at [673, 607] on icon at bounding box center [672, 608] width 14 height 14
click at [1000, 638] on icon at bounding box center [1004, 636] width 14 height 14
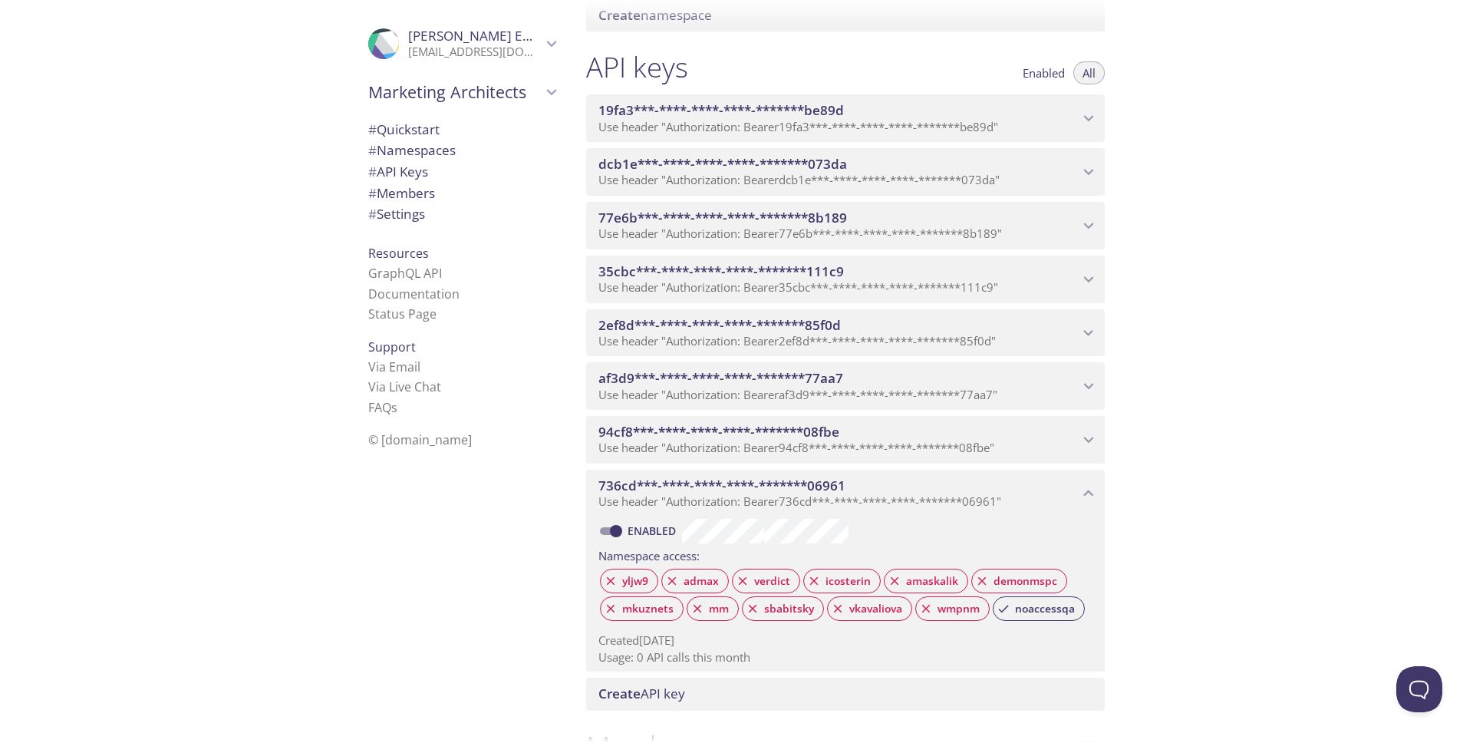
scroll to position [1124, 0]
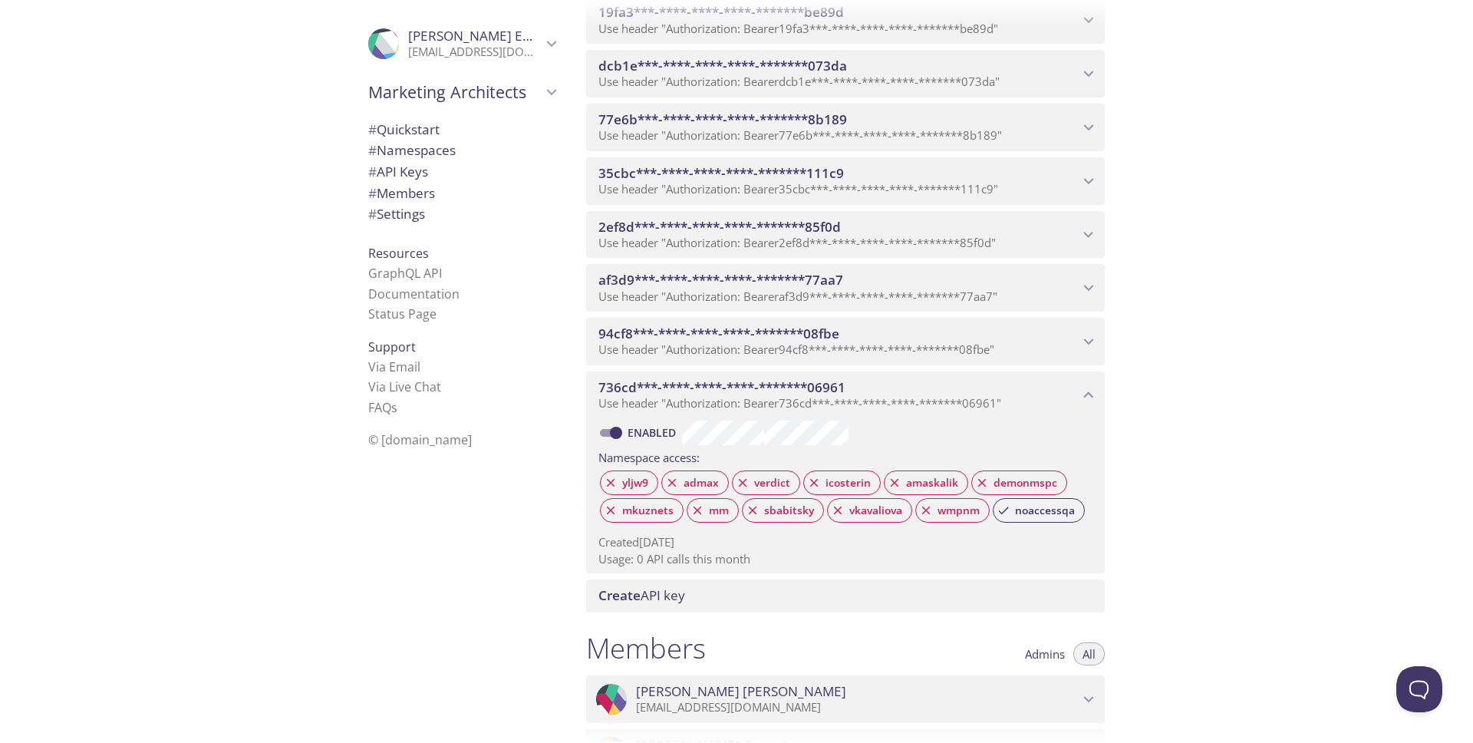
click at [1201, 441] on div "Quickstart Send a test email to [EMAIL_ADDRESS][DOMAIN_NAME] and then click her…" at bounding box center [1023, 371] width 899 height 743
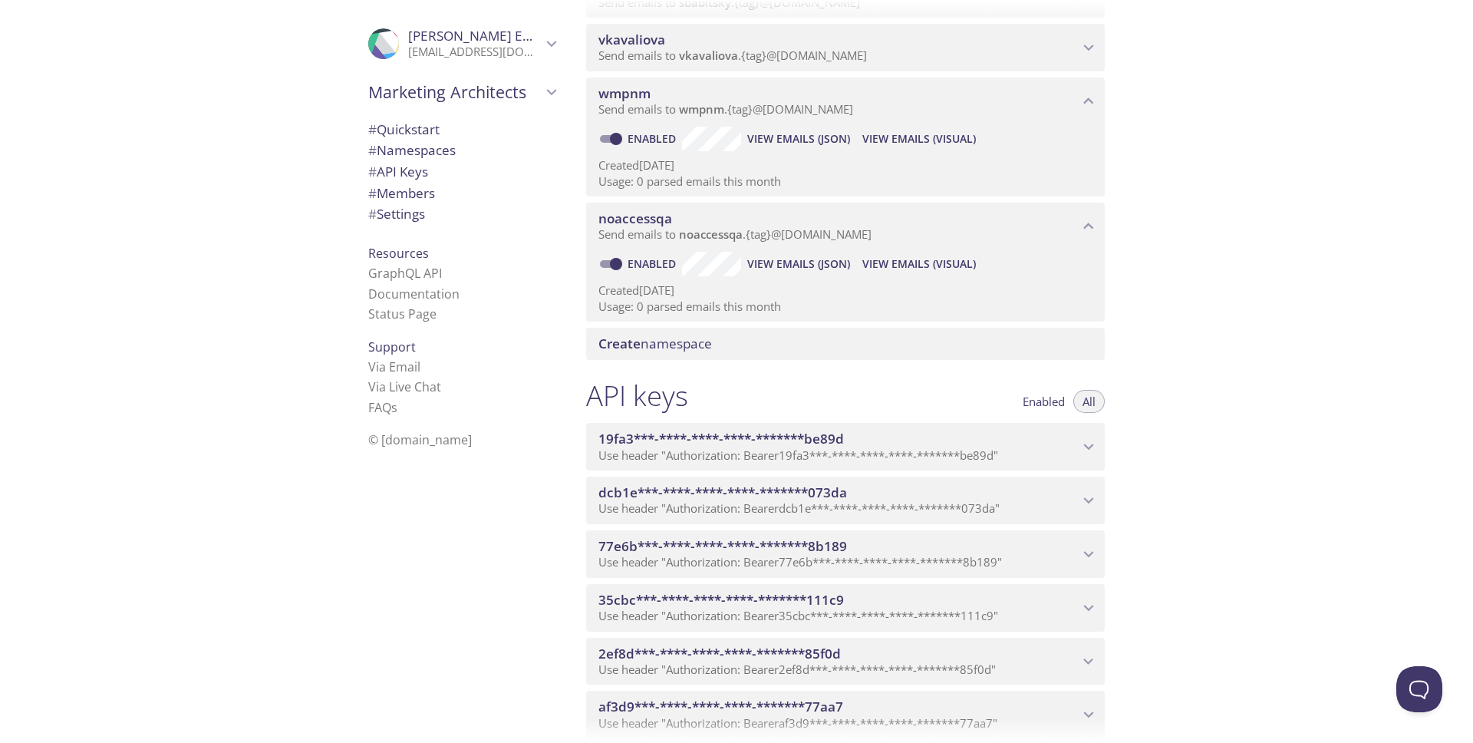
scroll to position [695, 0]
click at [919, 262] on span "View Emails (Visual)" at bounding box center [920, 265] width 114 height 18
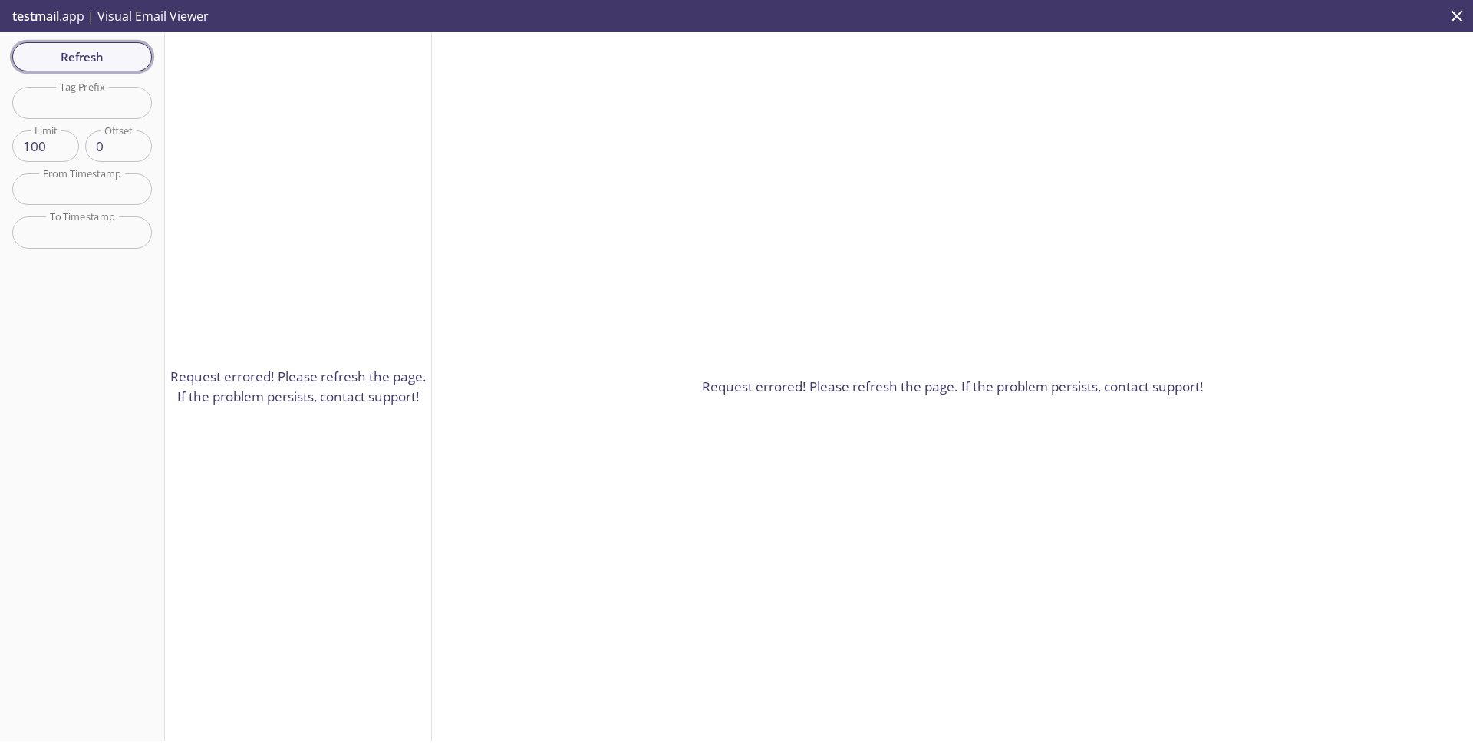
click at [87, 58] on span "Refresh" at bounding box center [82, 57] width 115 height 20
click at [276, 381] on p "Request errored! Please refresh the page. If the problem persists, contact supp…" at bounding box center [298, 386] width 266 height 39
click at [162, 20] on p "testmail .app | Visual Email Viewer" at bounding box center [109, 16] width 218 height 32
click at [85, 101] on input "text" at bounding box center [82, 102] width 140 height 31
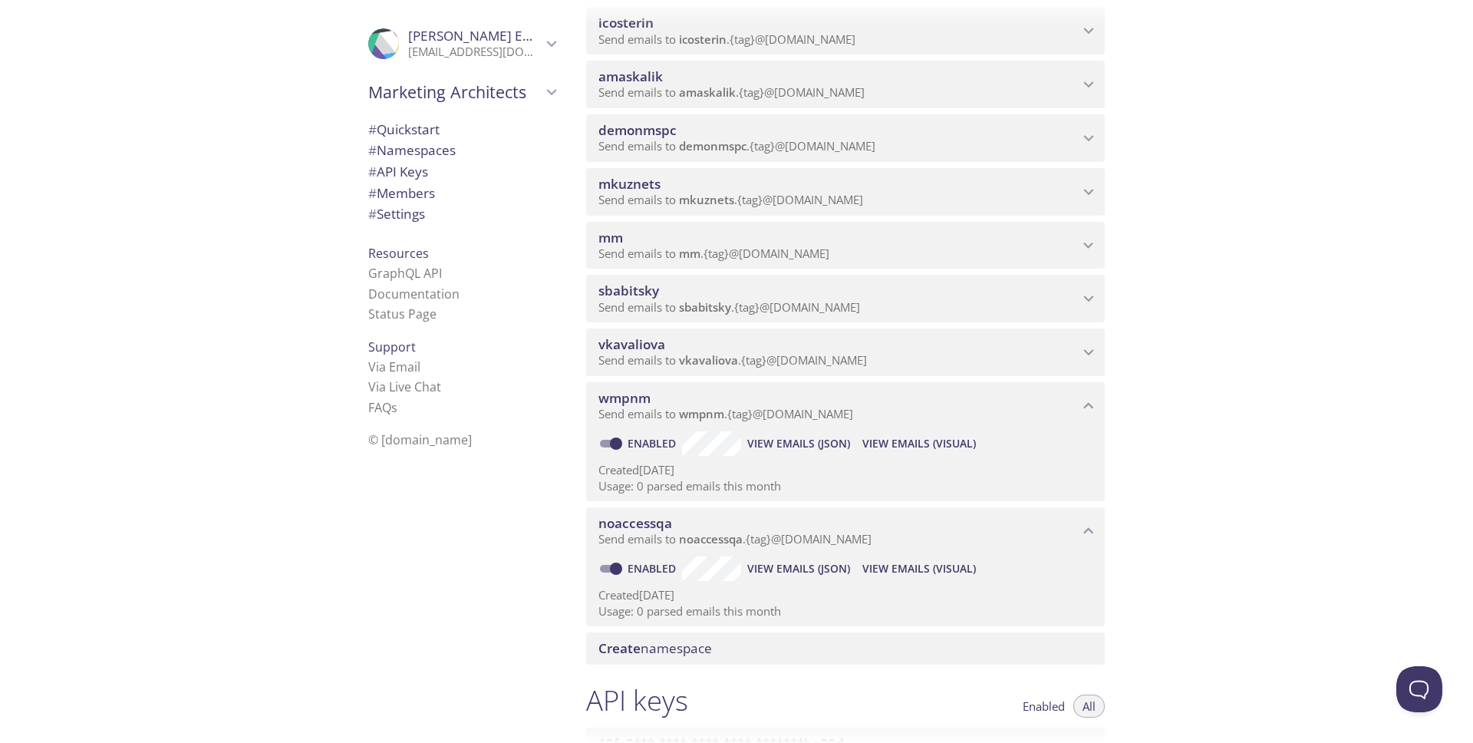
scroll to position [396, 0]
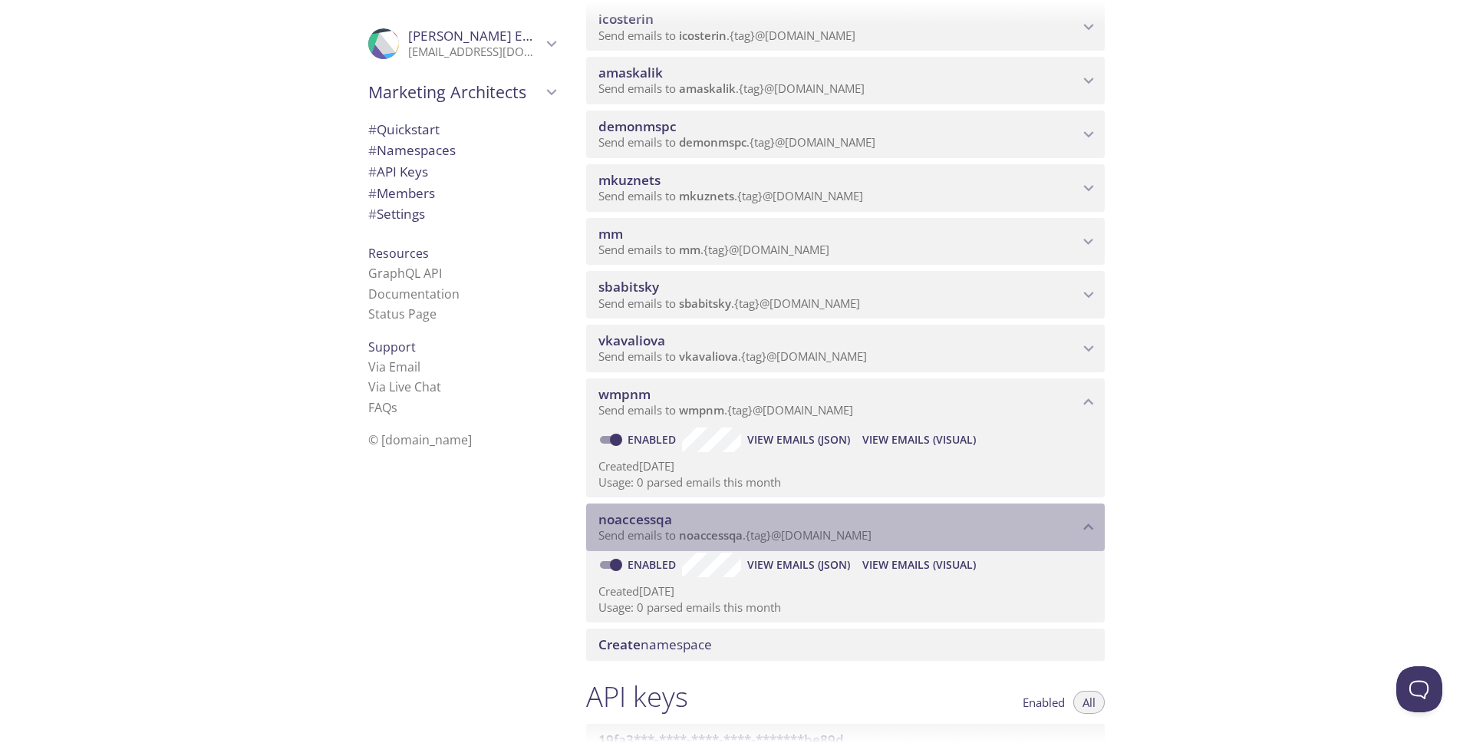
drag, startPoint x: 905, startPoint y: 537, endPoint x: 686, endPoint y: 530, distance: 218.8
click at [686, 530] on p "Send emails to noaccessqa . {tag} @[DOMAIN_NAME]" at bounding box center [839, 535] width 480 height 15
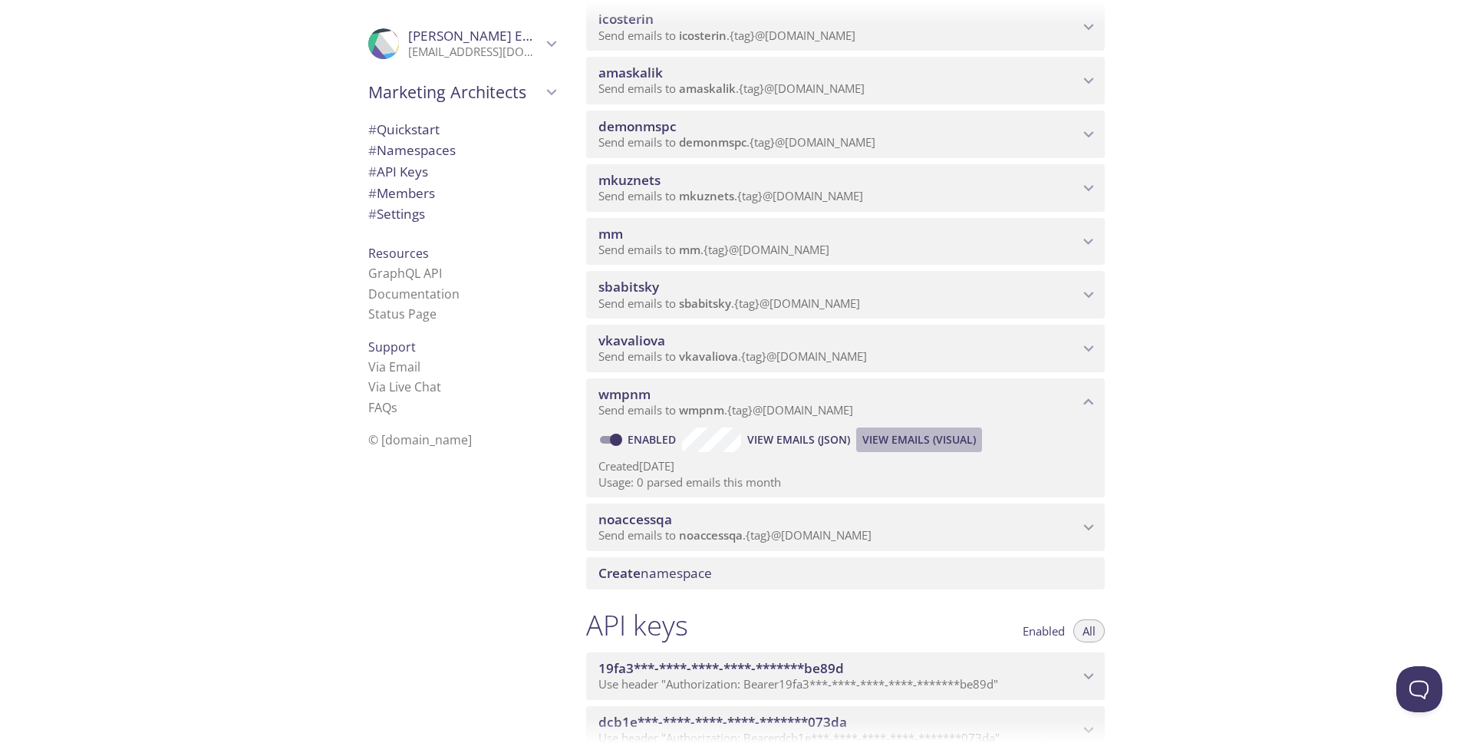
click at [902, 437] on span "View Emails (Visual)" at bounding box center [920, 440] width 114 height 18
click at [1051, 530] on p "Send emails to noaccessqa . {tag} @[DOMAIN_NAME]" at bounding box center [839, 535] width 480 height 15
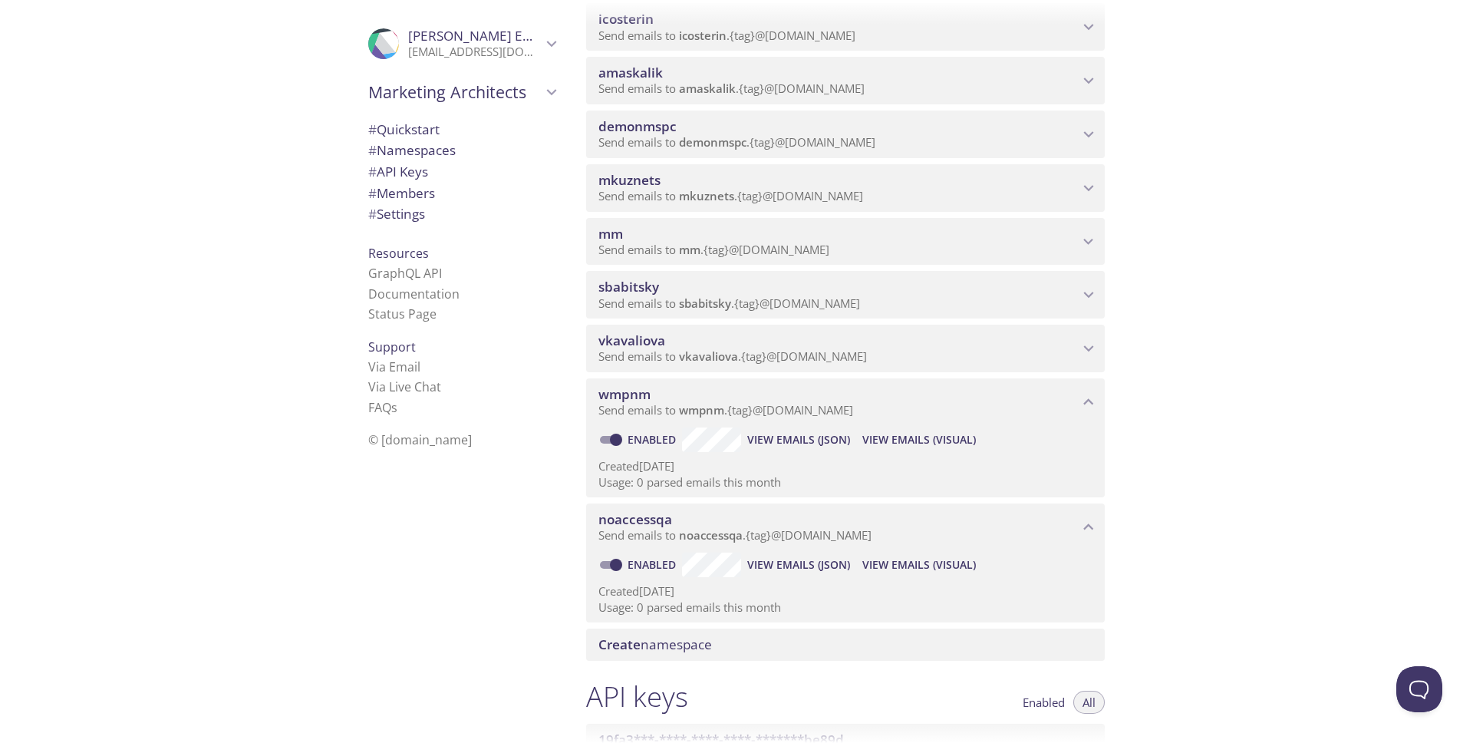
click at [919, 567] on span "View Emails (Visual)" at bounding box center [920, 565] width 114 height 18
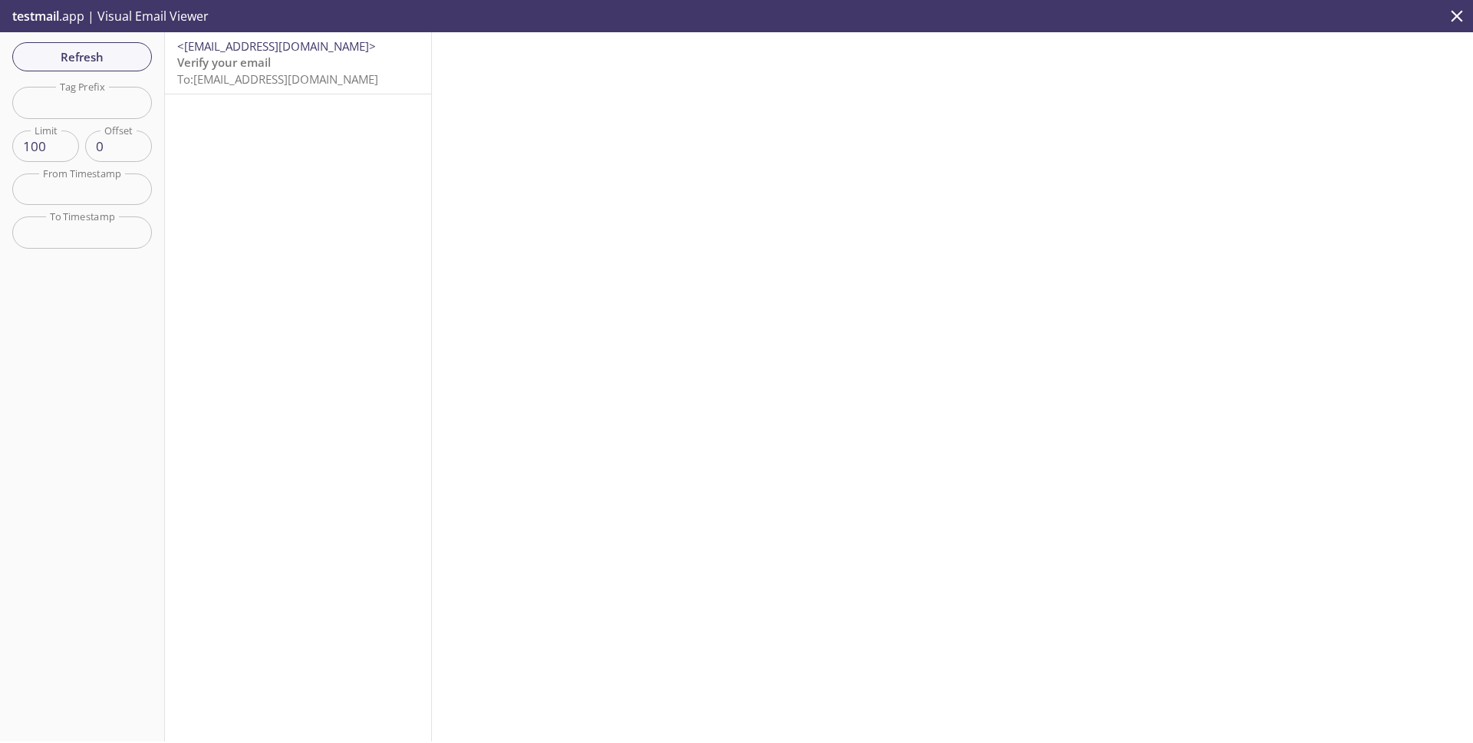
click at [262, 50] on span "<[EMAIL_ADDRESS][DOMAIN_NAME]>" at bounding box center [276, 45] width 199 height 15
